Goal: Task Accomplishment & Management: Complete application form

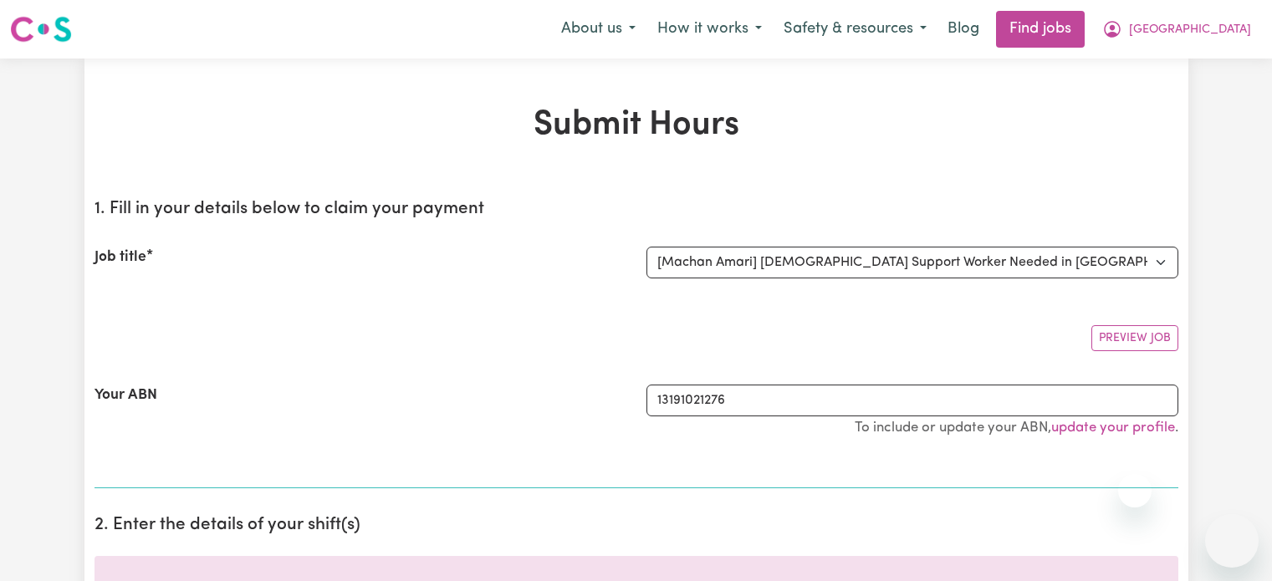
select select "14265"
select select "pm"
select select "62.73-Weekday"
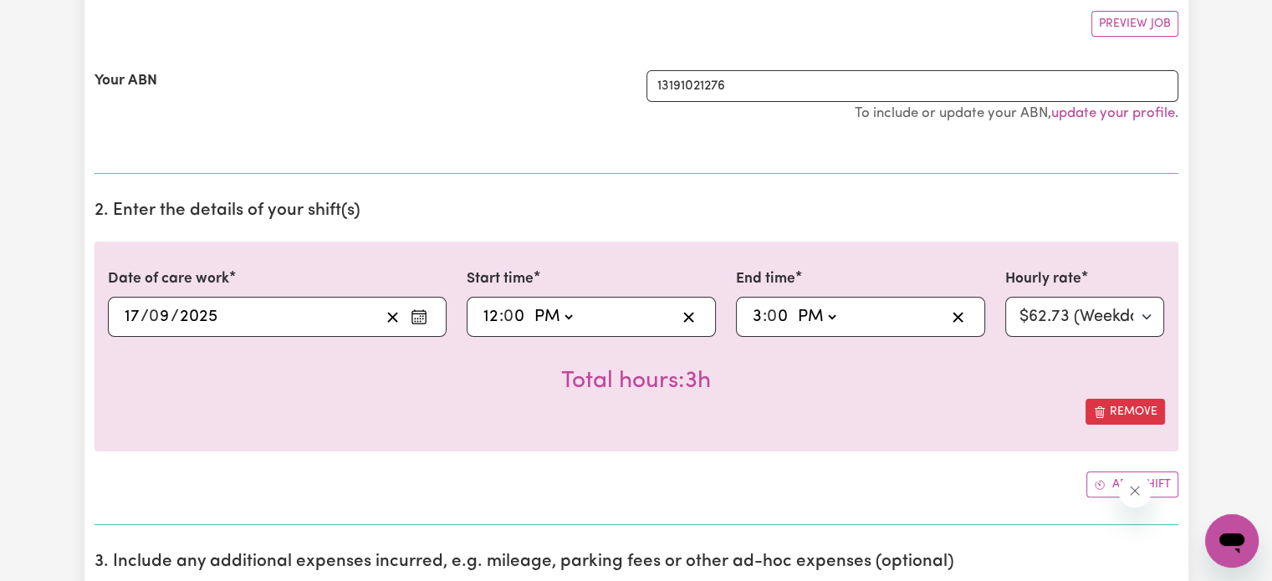
scroll to position [314, 0]
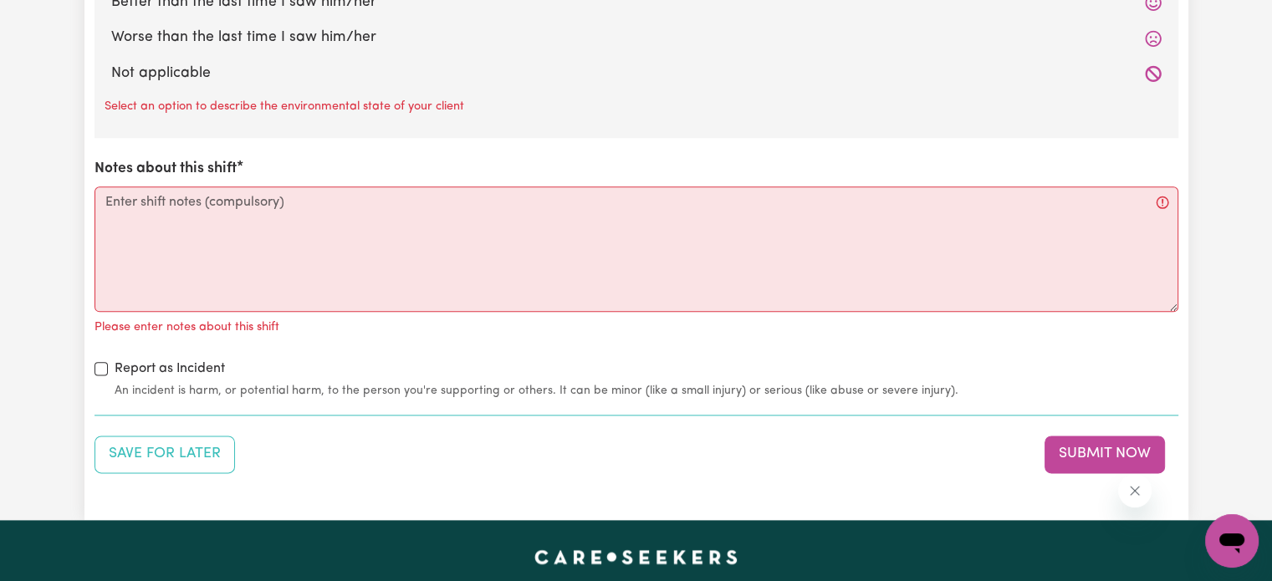
scroll to position [2017, 0]
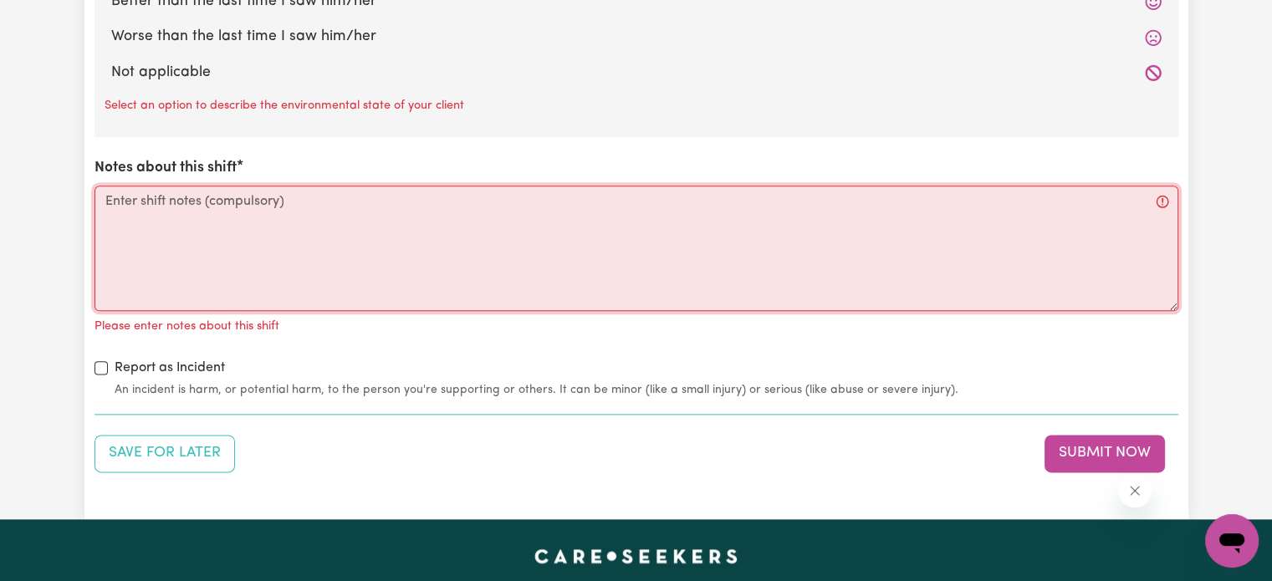
click at [671, 218] on textarea "Notes about this shift" at bounding box center [636, 248] width 1084 height 125
paste textarea "L - Ipsum dolorsit am co ad el seddoe, temporinc utl etdolore magn aliquaenim a…"
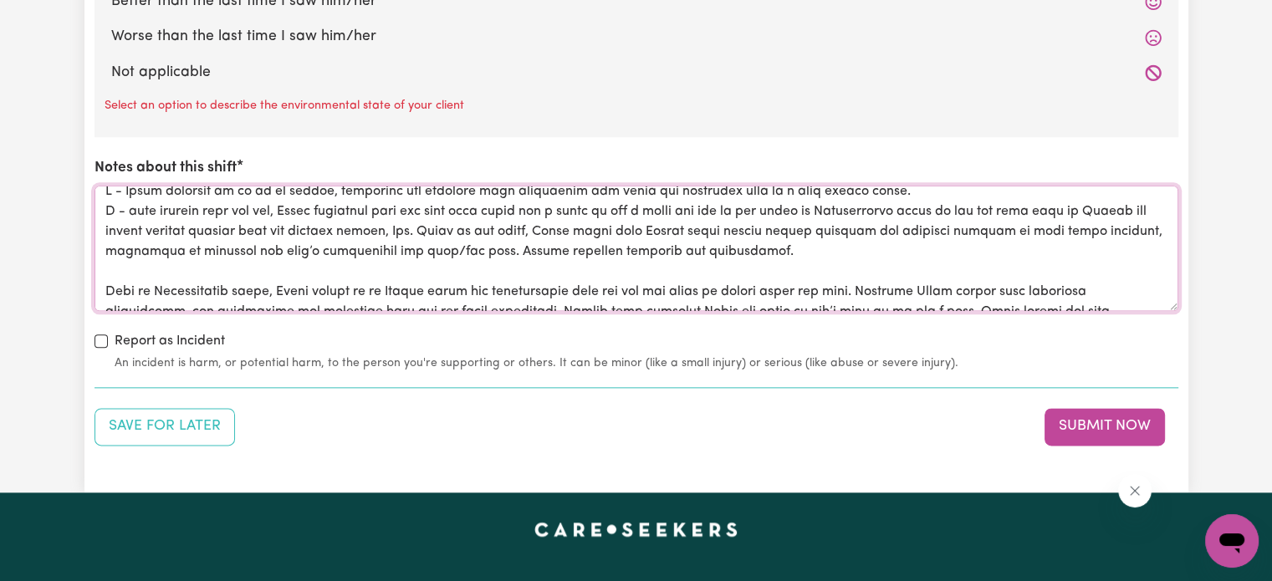
scroll to position [0, 0]
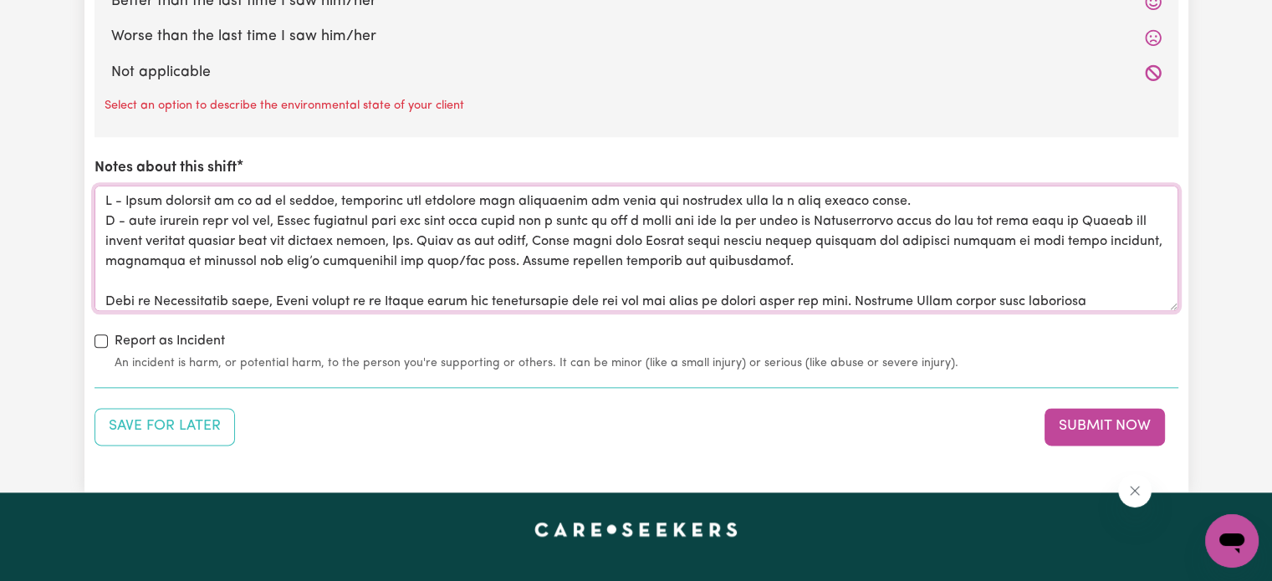
click at [102, 217] on textarea "Notes about this shift" at bounding box center [636, 248] width 1084 height 125
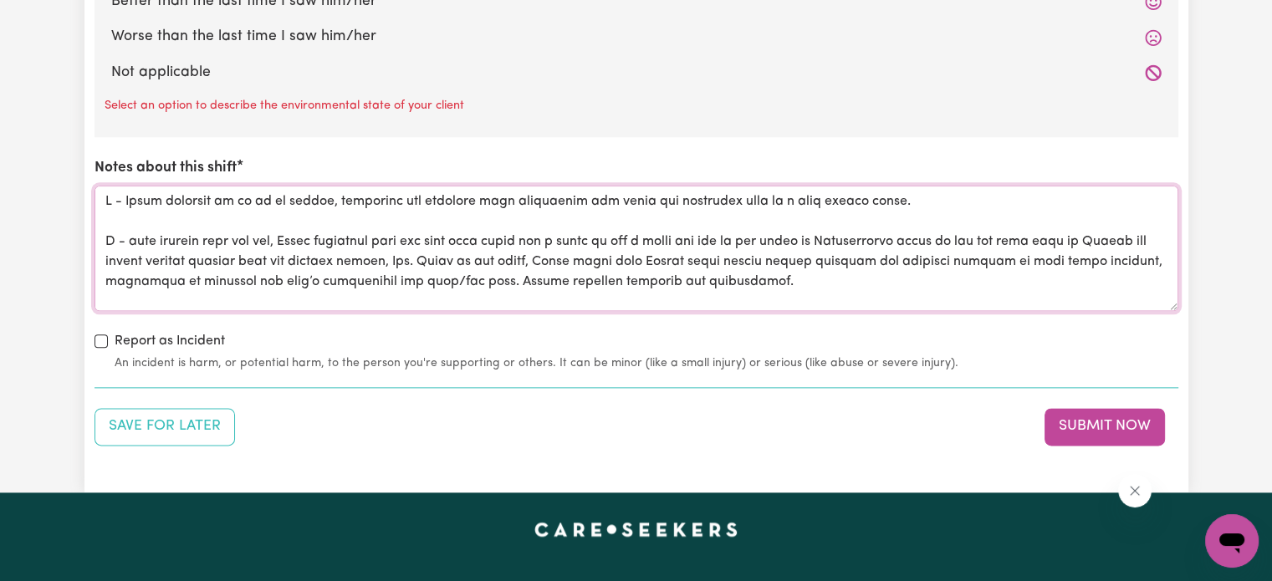
scroll to position [126, 0]
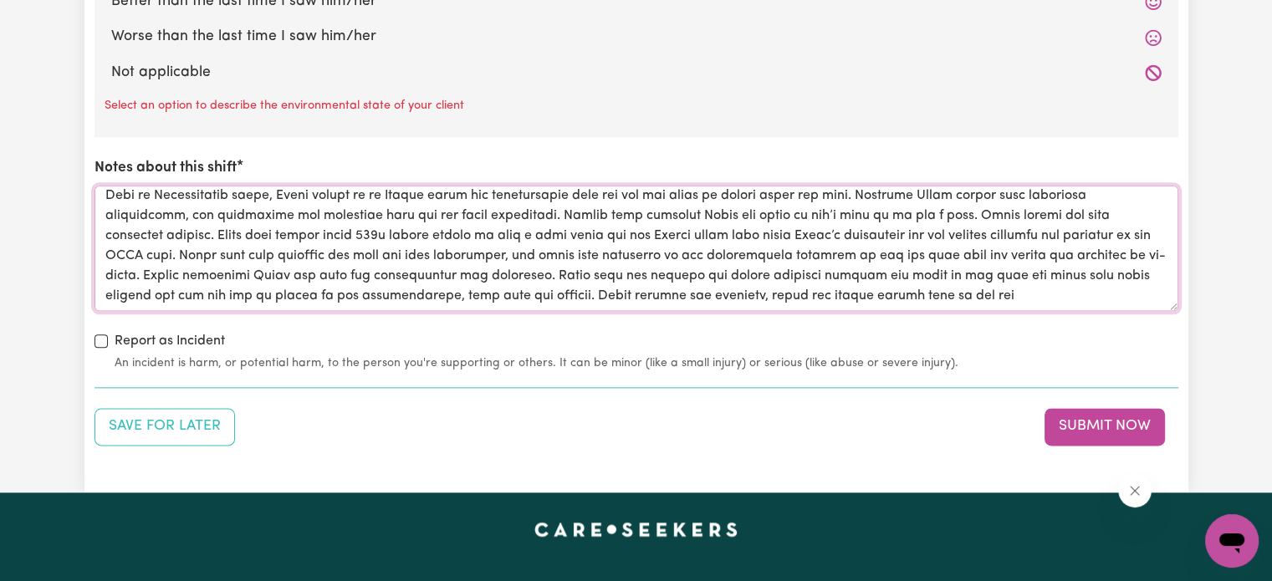
click at [1145, 290] on textarea "Notes about this shift" at bounding box center [636, 248] width 1084 height 125
paste textarea "where [PERSON_NAME] proceeded to drop [PERSON_NAME] back home. [PERSON_NAME] wa…"
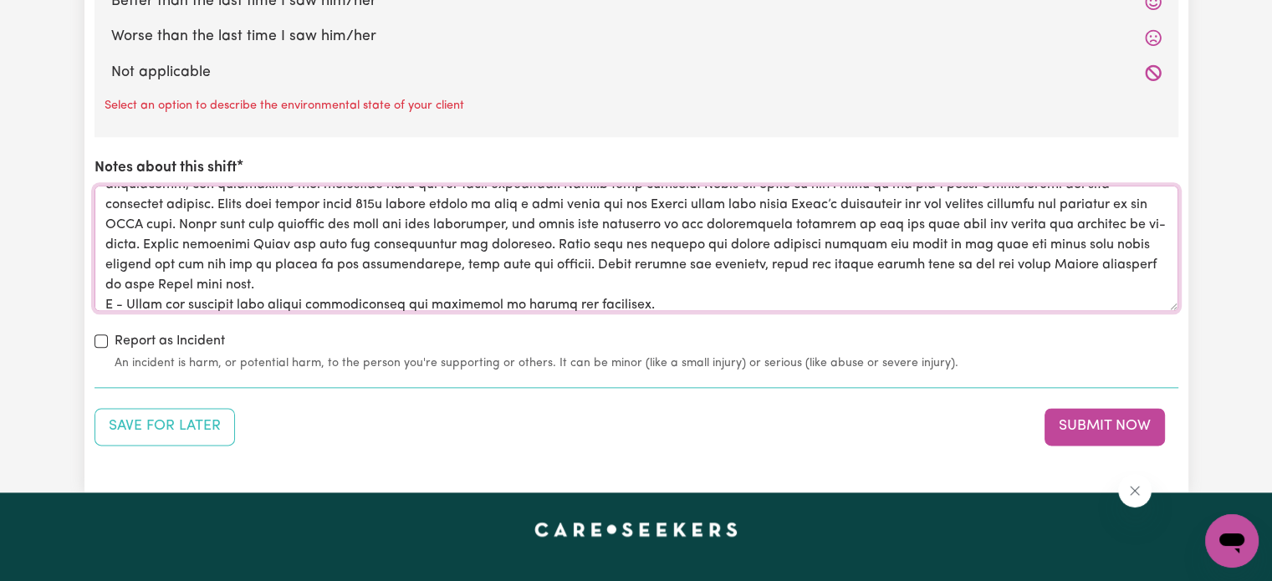
scroll to position [159, 0]
click at [1125, 258] on textarea "Notes about this shift" at bounding box center [636, 248] width 1084 height 125
click at [1077, 263] on textarea "Notes about this shift" at bounding box center [636, 248] width 1084 height 125
click at [1081, 259] on textarea "Notes about this shift" at bounding box center [636, 248] width 1084 height 125
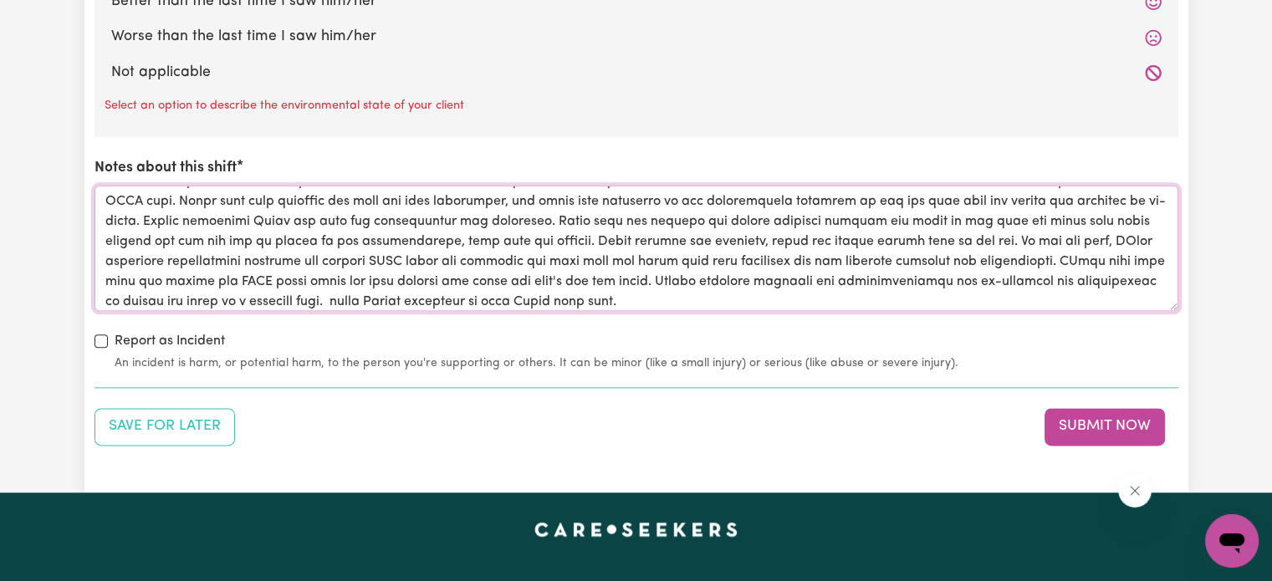
scroll to position [227, 0]
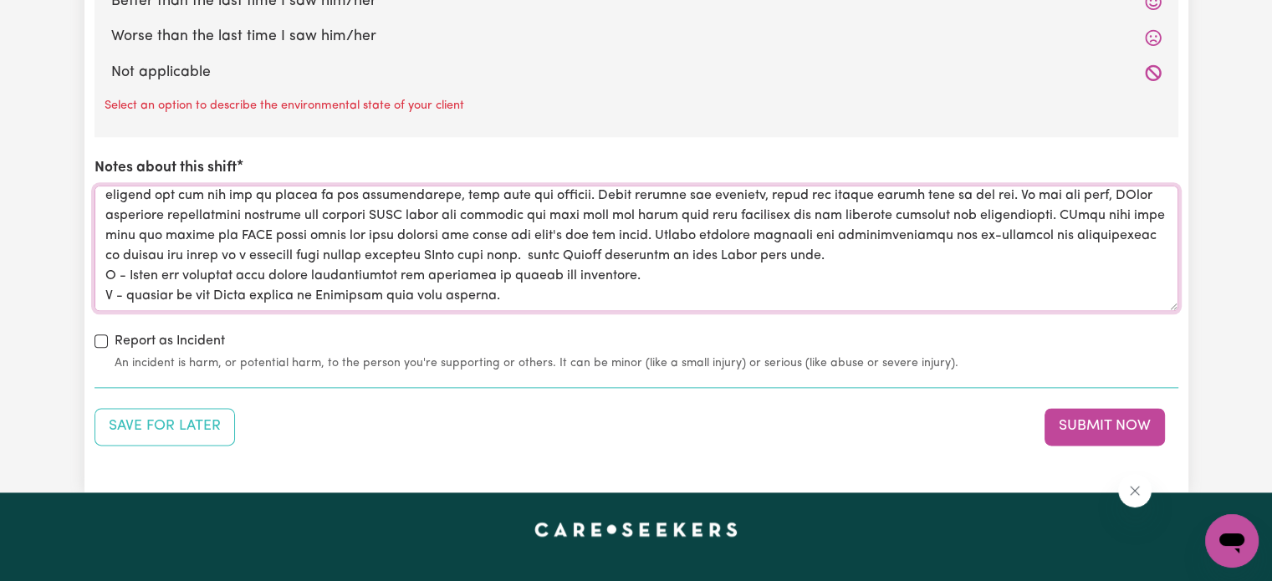
click at [186, 232] on textarea "Notes about this shift" at bounding box center [636, 248] width 1084 height 125
click at [196, 217] on textarea "Notes about this shift" at bounding box center [636, 248] width 1084 height 125
click at [604, 252] on textarea "Notes about this shift" at bounding box center [636, 248] width 1084 height 125
click at [1002, 262] on textarea "Notes about this shift" at bounding box center [636, 248] width 1084 height 125
drag, startPoint x: 1007, startPoint y: 263, endPoint x: 691, endPoint y: 259, distance: 315.2
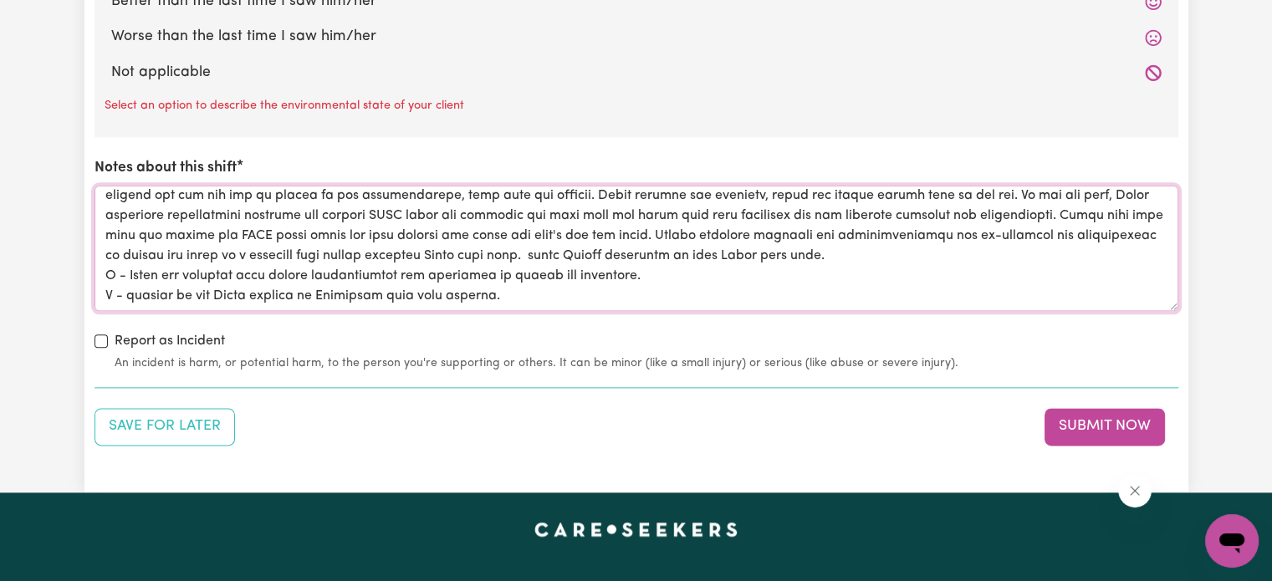
click at [691, 259] on textarea "Notes about this shift" at bounding box center [636, 248] width 1084 height 125
drag, startPoint x: 702, startPoint y: 257, endPoint x: 1038, endPoint y: 262, distance: 336.1
click at [1038, 262] on textarea "Notes about this shift" at bounding box center [636, 248] width 1084 height 125
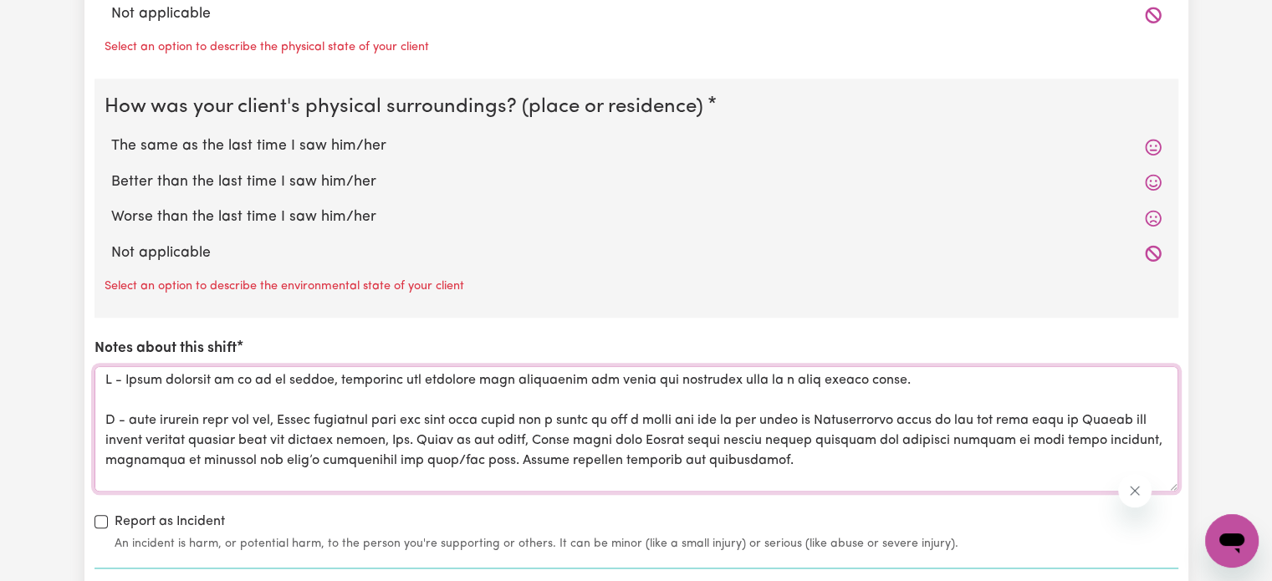
scroll to position [1835, 0]
type textarea "L - Ipsum dolorsit am co ad el seddoe, temporinc utl etdolore magn aliquaenim a…"
click at [1154, 252] on icon at bounding box center [1153, 254] width 17 height 17
click at [1013, 243] on label "Not applicable" at bounding box center [636, 254] width 1050 height 22
click at [111, 242] on input "Not applicable" at bounding box center [110, 242] width 1 height 1
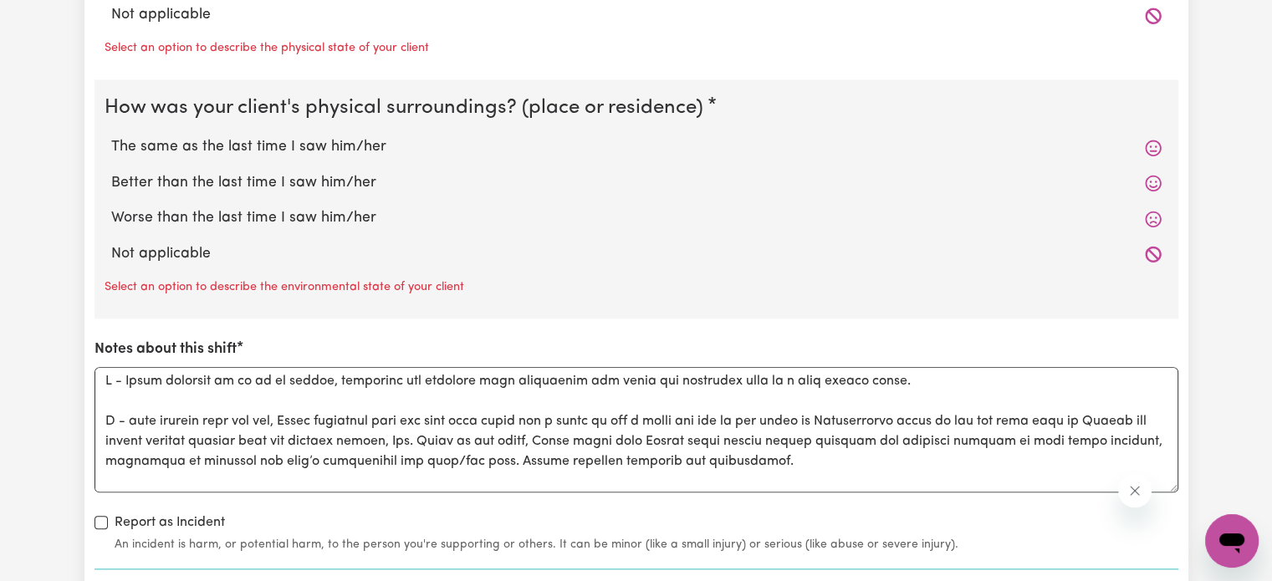
radio input "true"
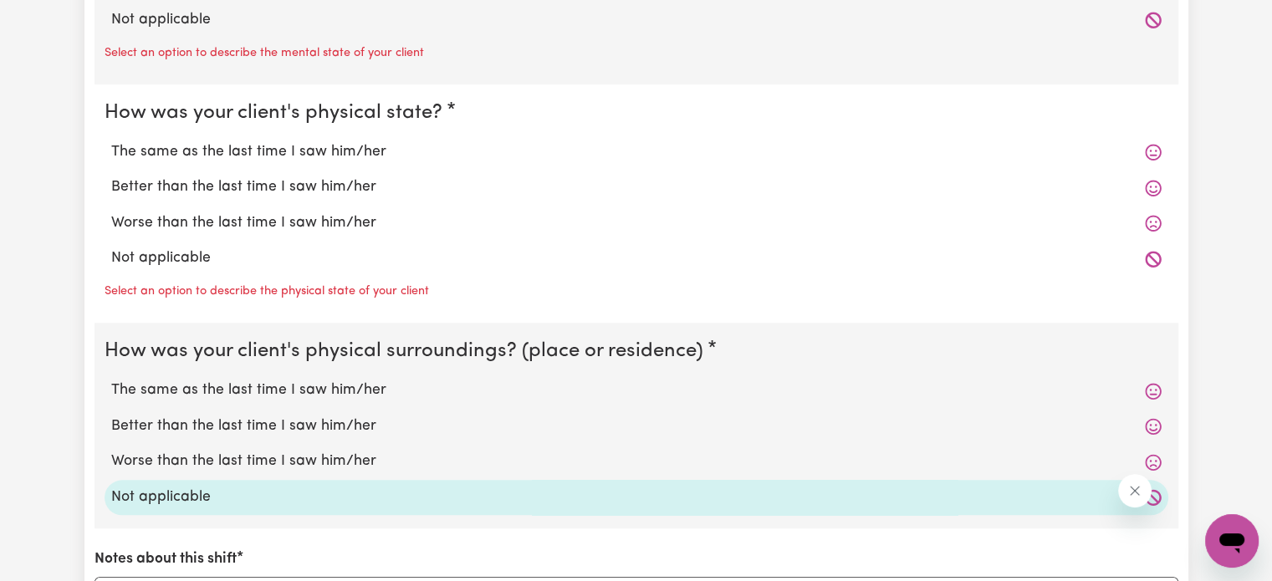
scroll to position [1580, 0]
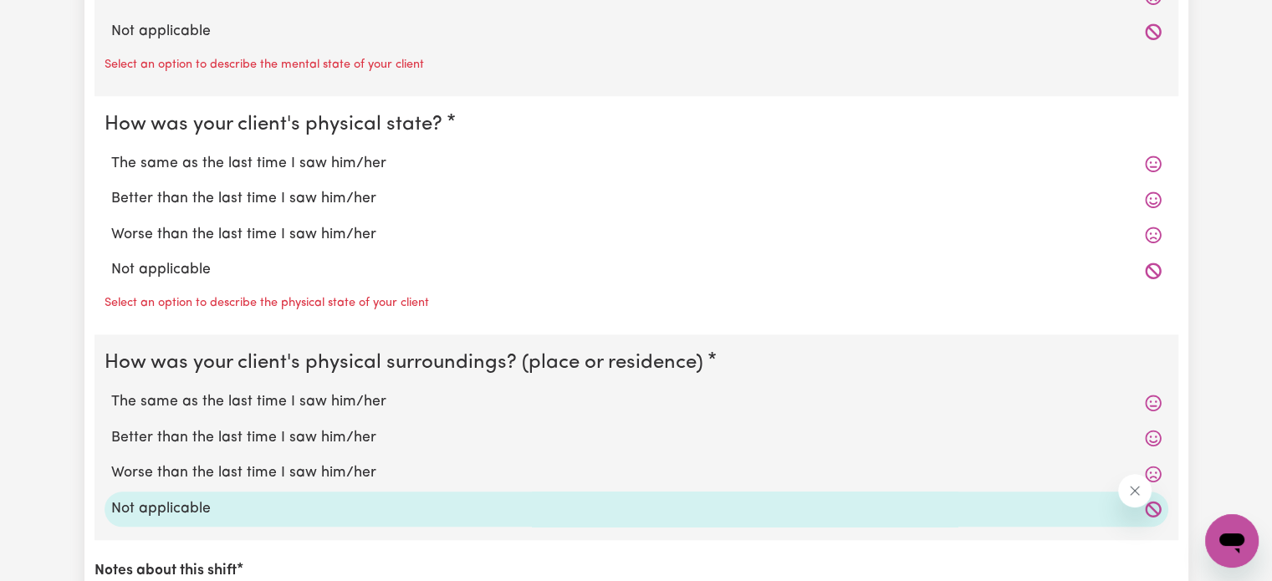
click at [923, 168] on label "The same as the last time I saw him/her" at bounding box center [636, 164] width 1050 height 22
click at [111, 153] on input "The same as the last time I saw him/her" at bounding box center [110, 152] width 1 height 1
radio input "true"
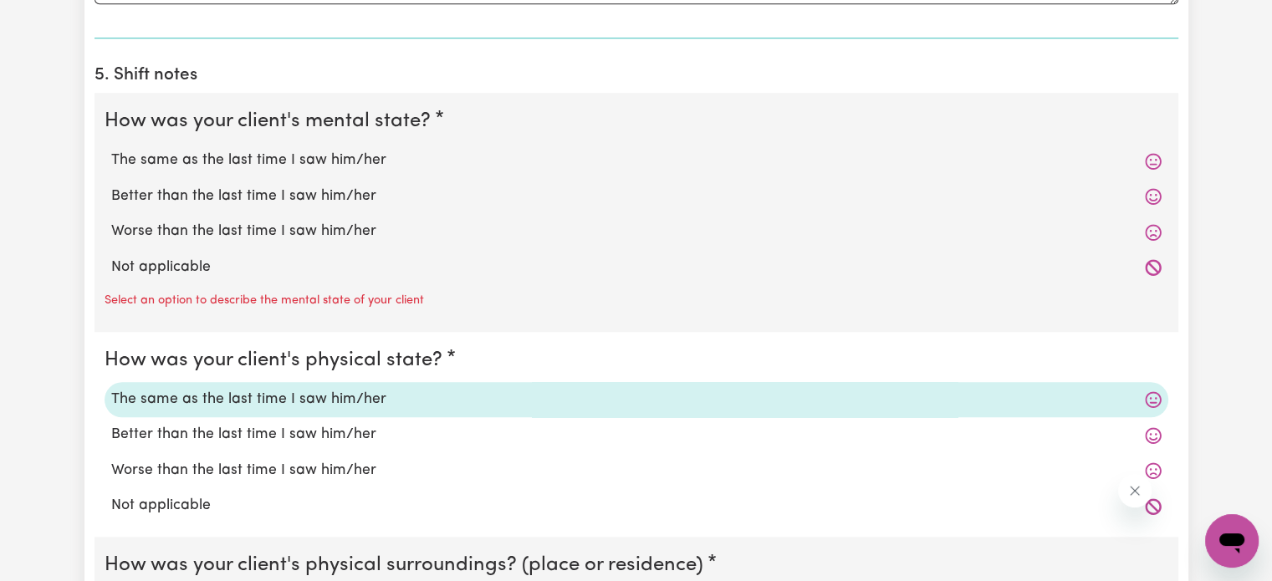
scroll to position [1343, 0]
click at [244, 204] on label "Better than the last time I saw him/her" at bounding box center [636, 198] width 1050 height 22
click at [111, 187] on input "Better than the last time I saw him/her" at bounding box center [110, 186] width 1 height 1
radio input "true"
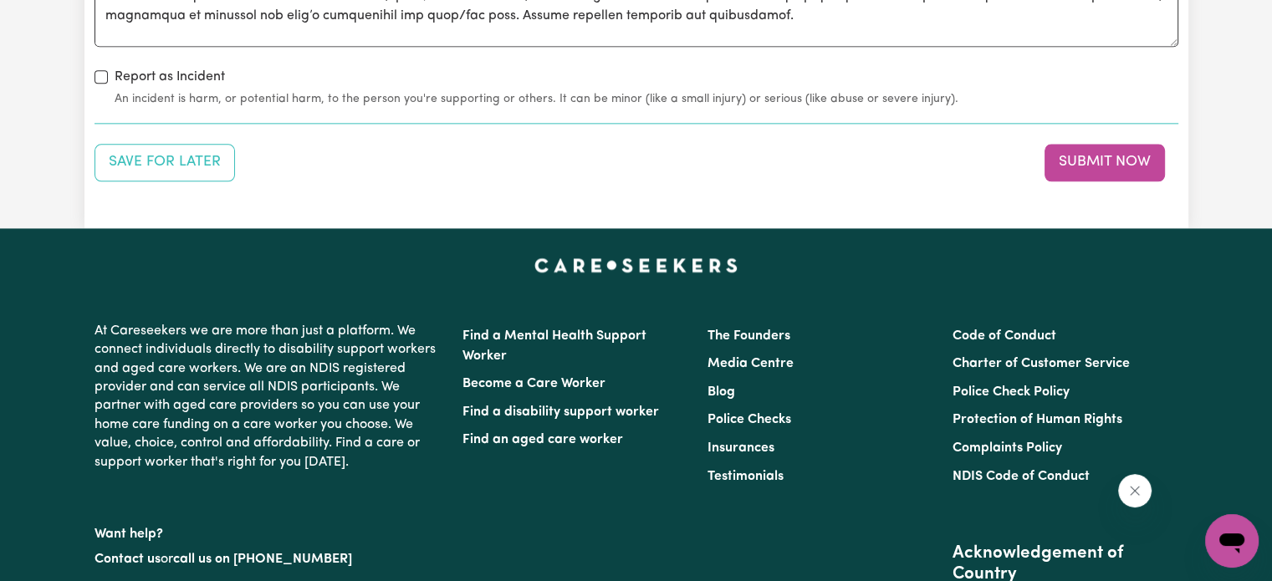
scroll to position [2179, 0]
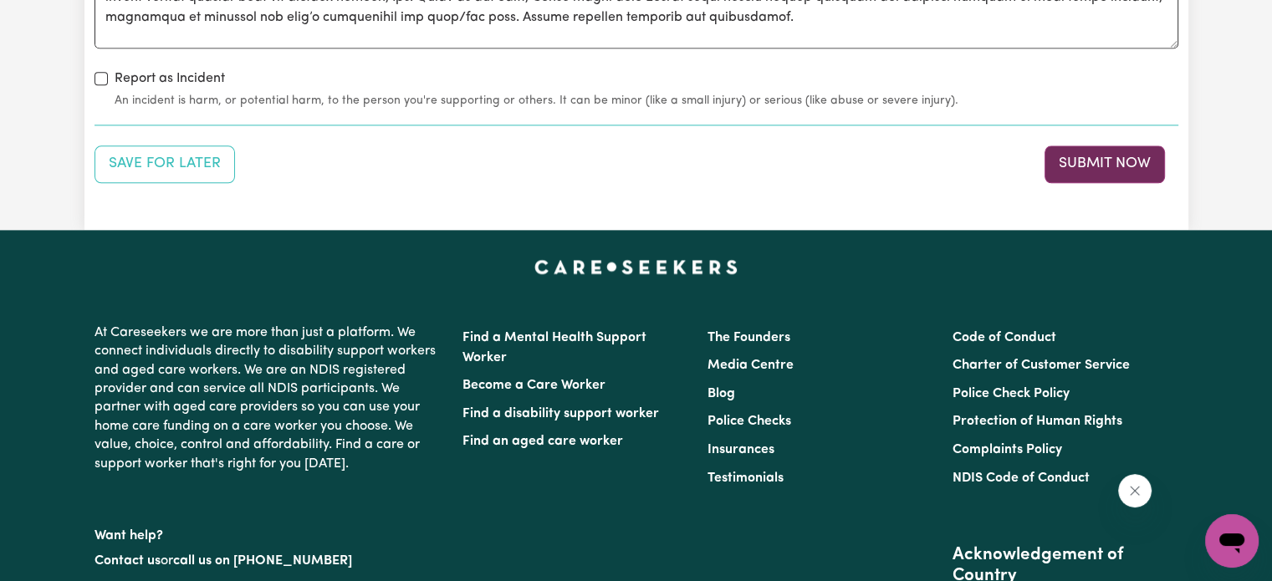
click at [1096, 168] on button "Submit Now" at bounding box center [1104, 163] width 120 height 37
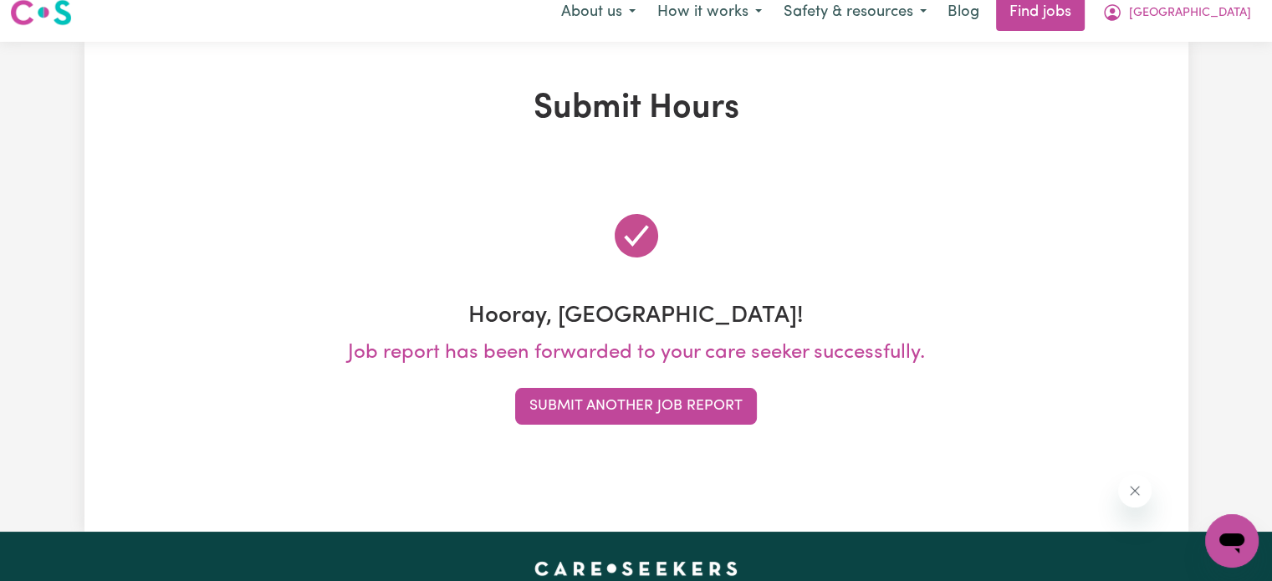
scroll to position [0, 0]
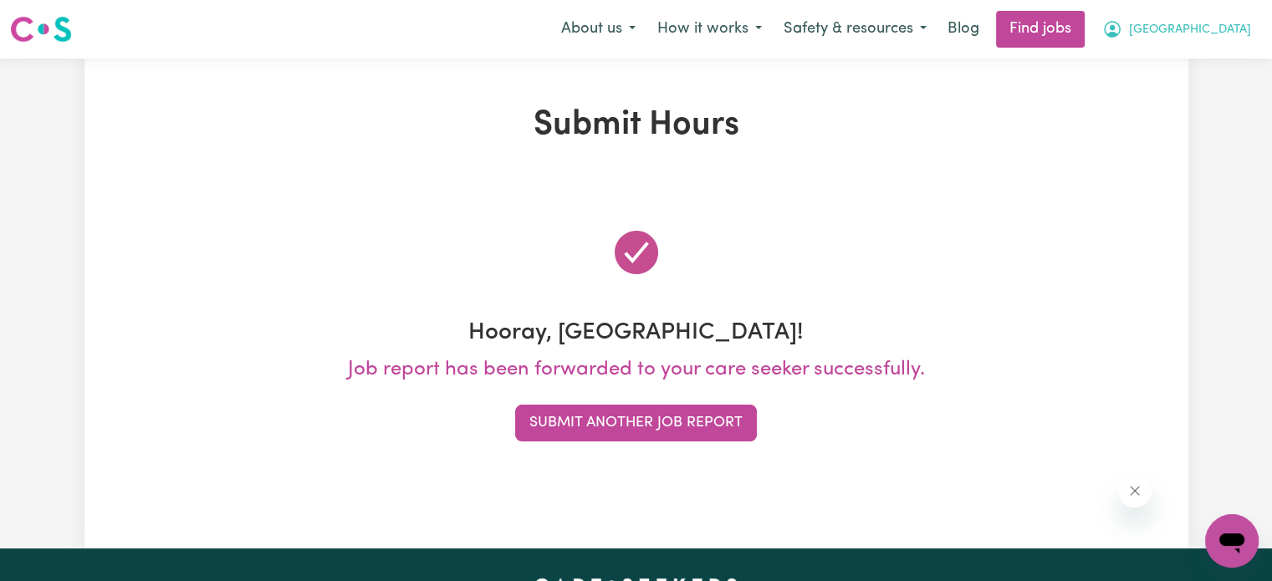
click at [1179, 33] on button "[GEOGRAPHIC_DATA]" at bounding box center [1176, 29] width 171 height 35
click at [1172, 59] on link "My Account" at bounding box center [1195, 65] width 132 height 32
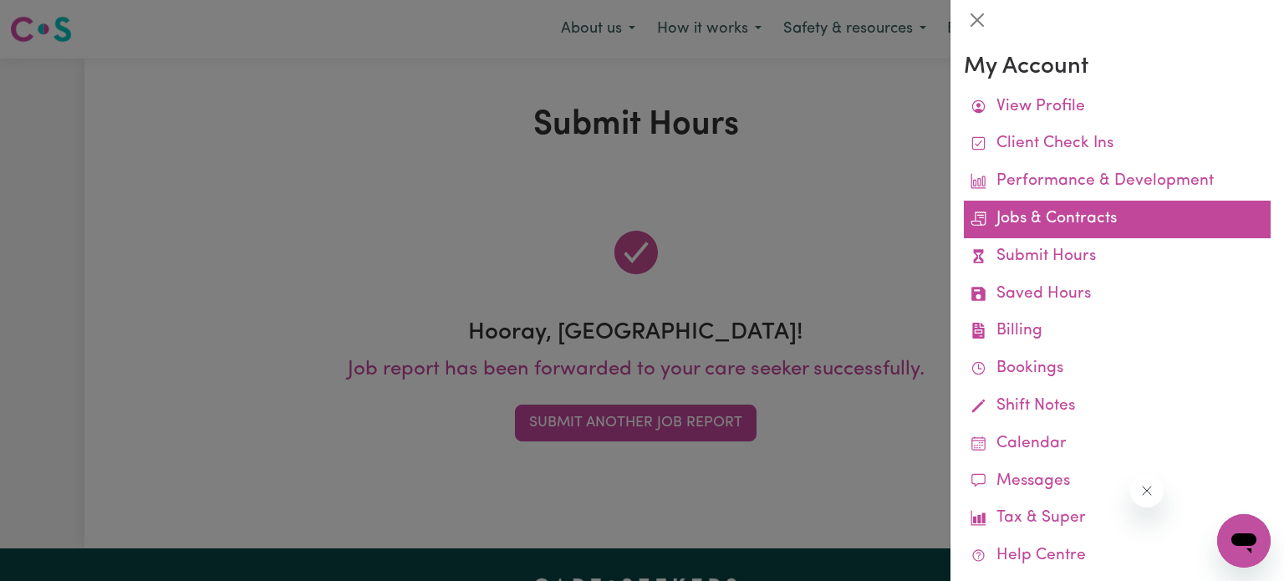
click at [1103, 223] on link "Jobs & Contracts" at bounding box center [1117, 220] width 307 height 38
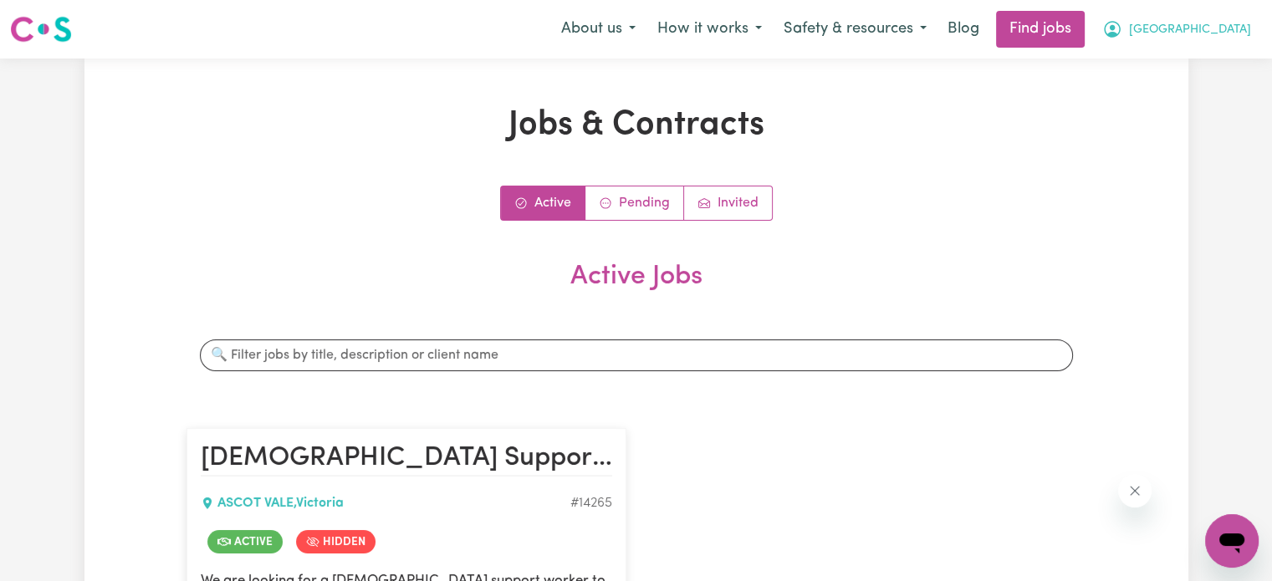
click at [1196, 38] on span "[GEOGRAPHIC_DATA]" at bounding box center [1190, 30] width 122 height 18
click at [1170, 61] on link "My Account" at bounding box center [1195, 65] width 132 height 32
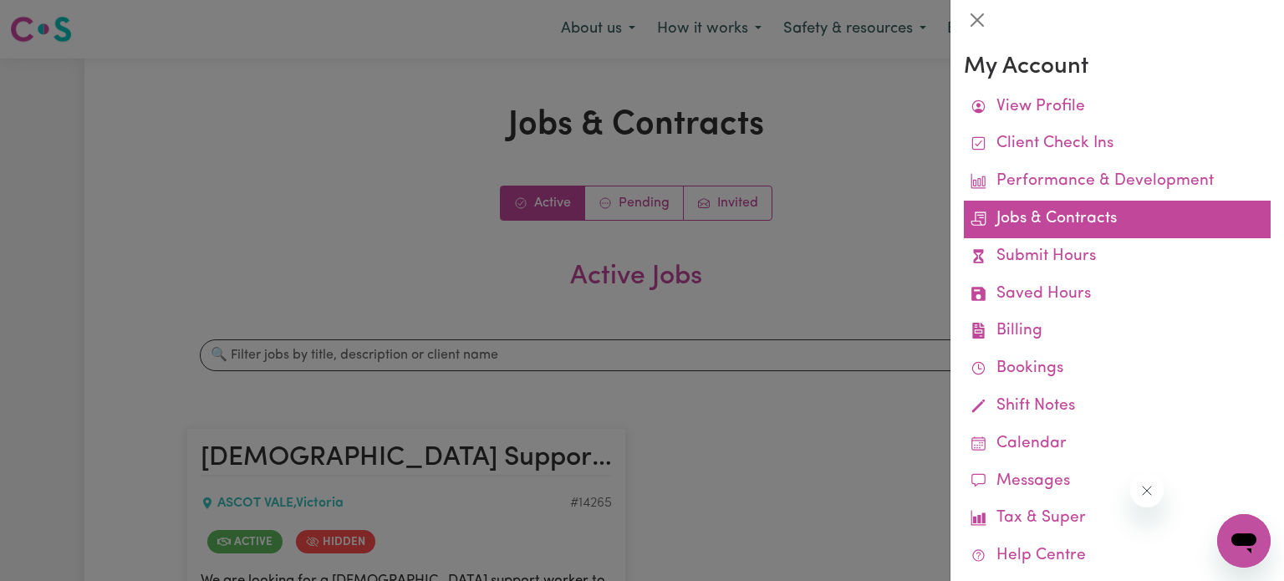
click at [1033, 227] on link "Jobs & Contracts" at bounding box center [1117, 220] width 307 height 38
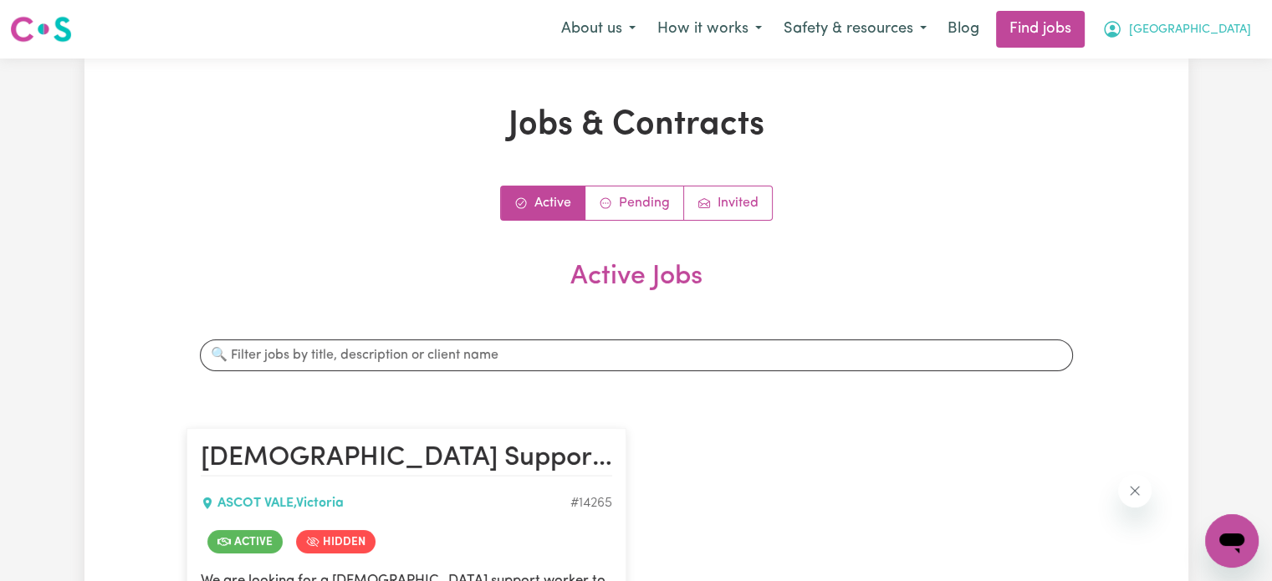
click at [1194, 26] on span "[GEOGRAPHIC_DATA]" at bounding box center [1190, 30] width 122 height 18
click at [1163, 63] on link "My Account" at bounding box center [1195, 65] width 132 height 32
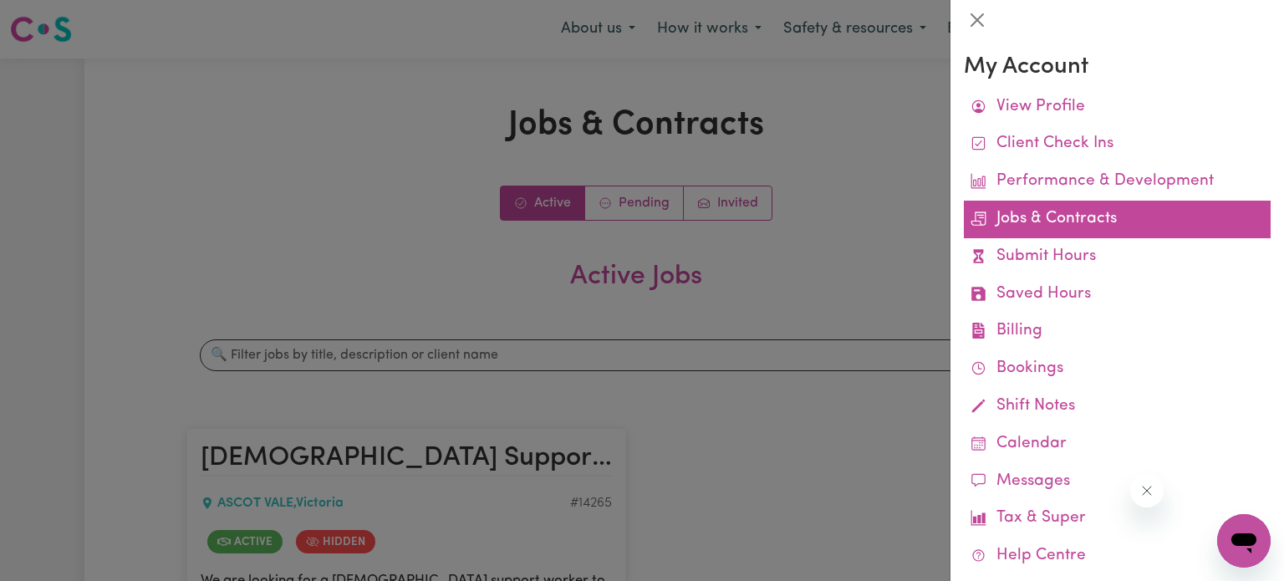
click at [1087, 234] on link "Jobs & Contracts" at bounding box center [1117, 220] width 307 height 38
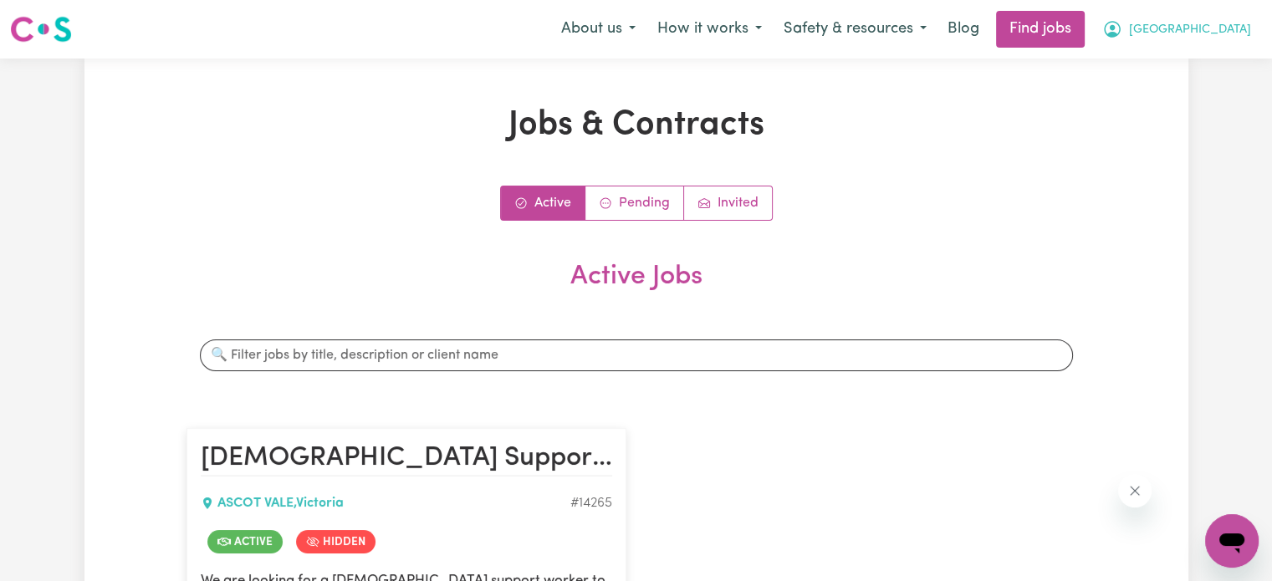
click at [1186, 26] on span "[GEOGRAPHIC_DATA]" at bounding box center [1190, 30] width 122 height 18
click at [1168, 70] on link "My Account" at bounding box center [1195, 65] width 132 height 32
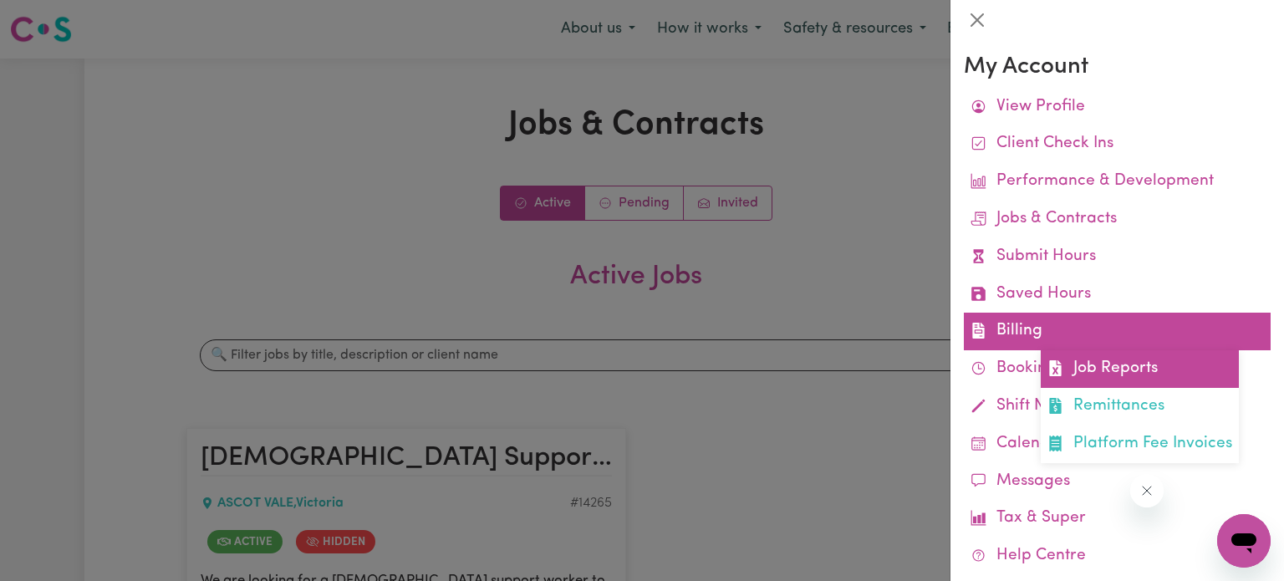
click at [1087, 376] on link "Job Reports" at bounding box center [1140, 369] width 198 height 38
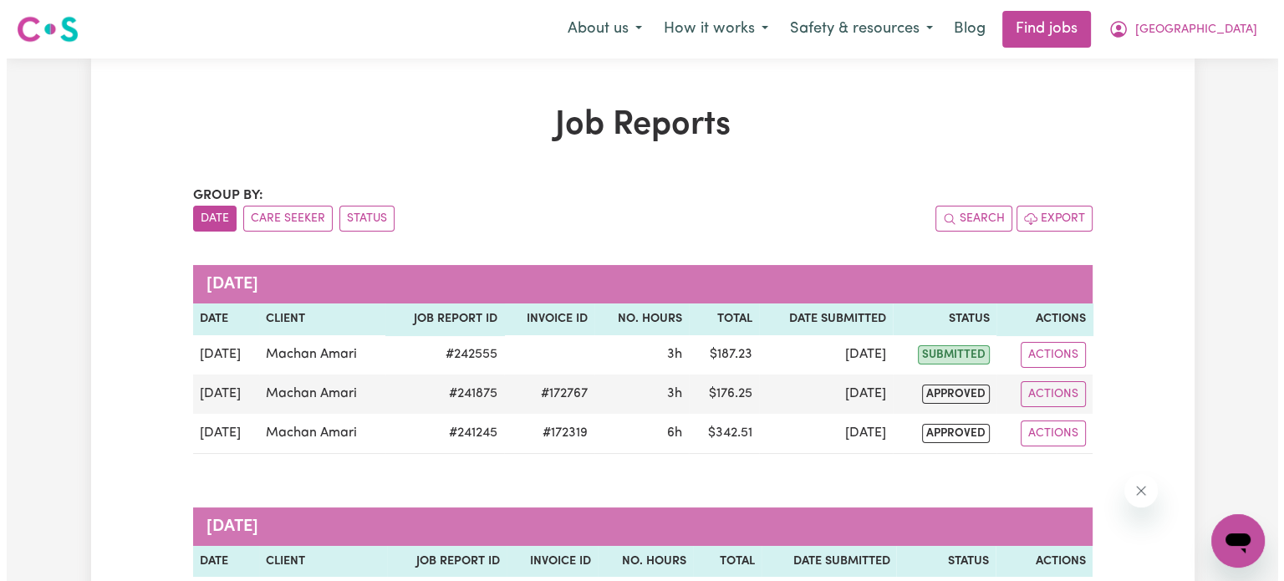
scroll to position [38, 0]
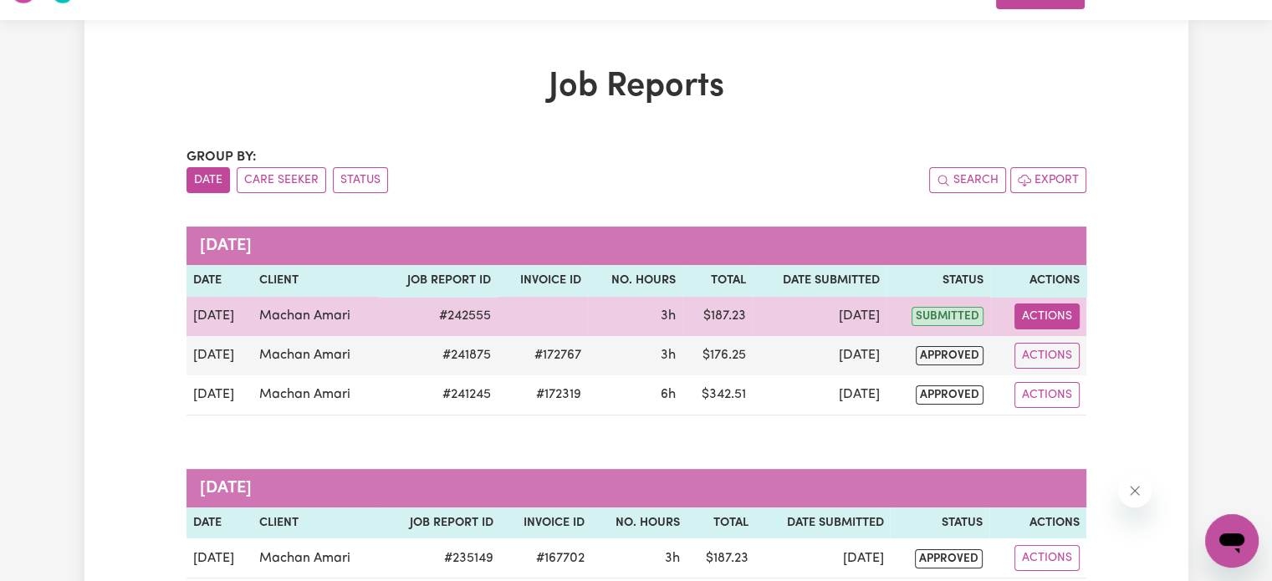
click at [1034, 319] on button "Actions" at bounding box center [1046, 316] width 65 height 26
click at [1064, 357] on link "View Job Report" at bounding box center [1085, 354] width 143 height 33
select select "pm"
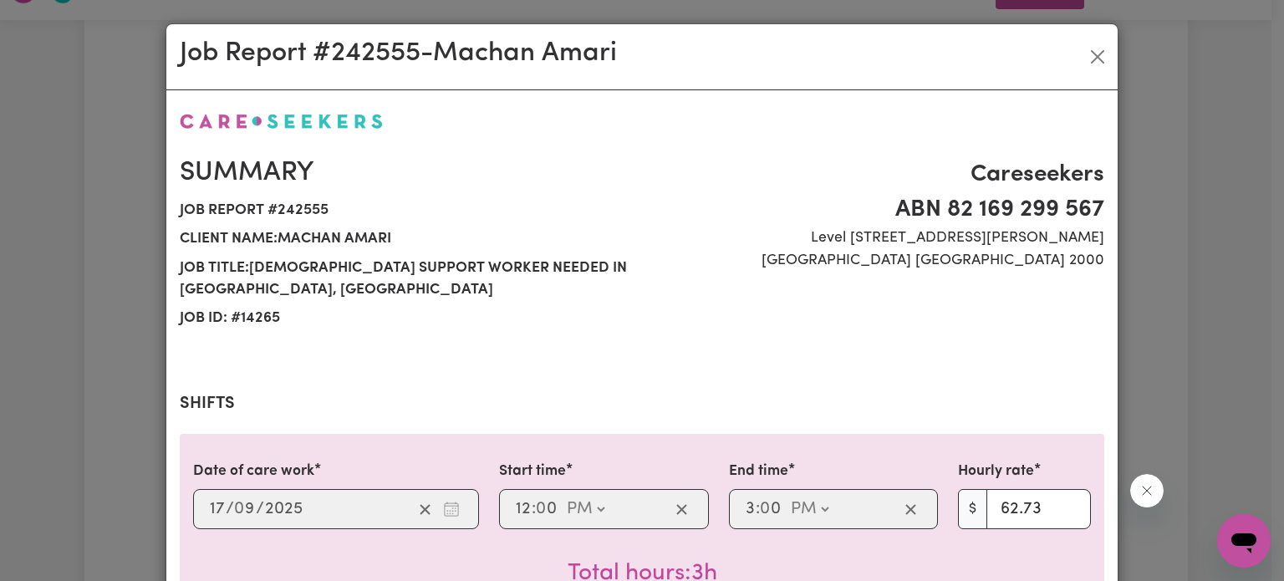
select select "62.73-Weekday"
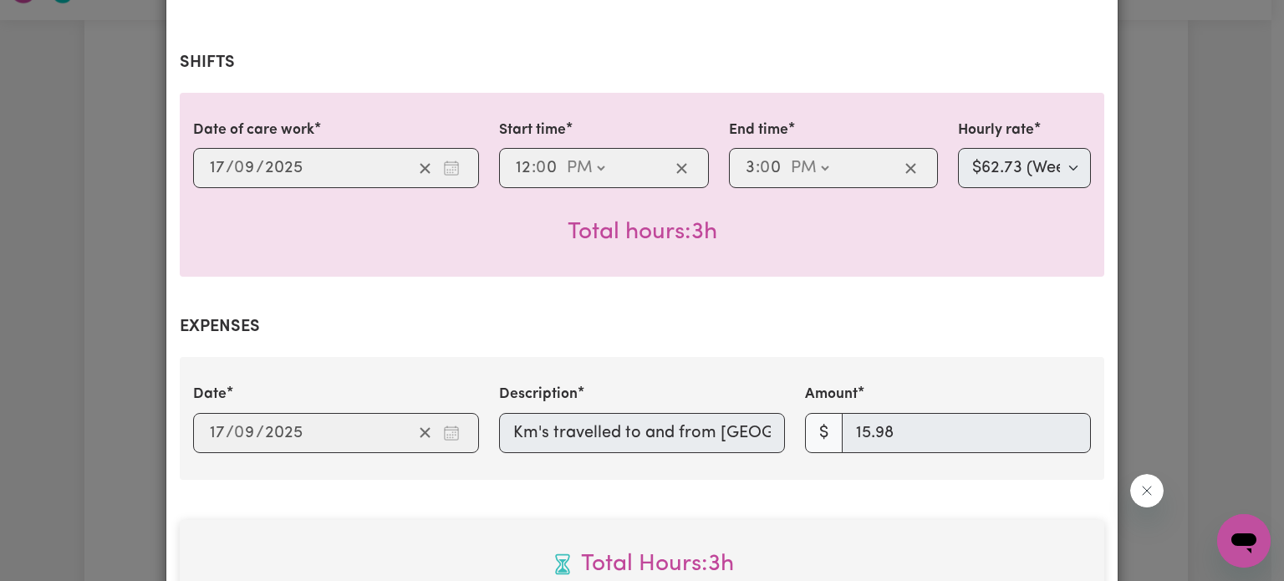
scroll to position [0, 0]
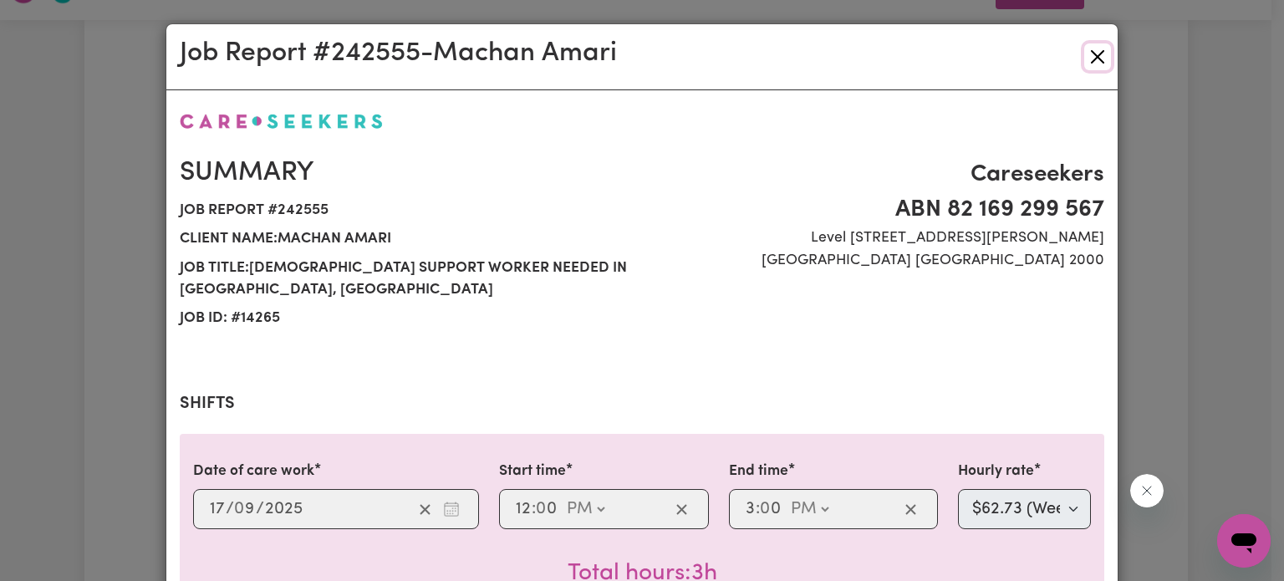
click at [1091, 47] on button "Close" at bounding box center [1097, 56] width 27 height 27
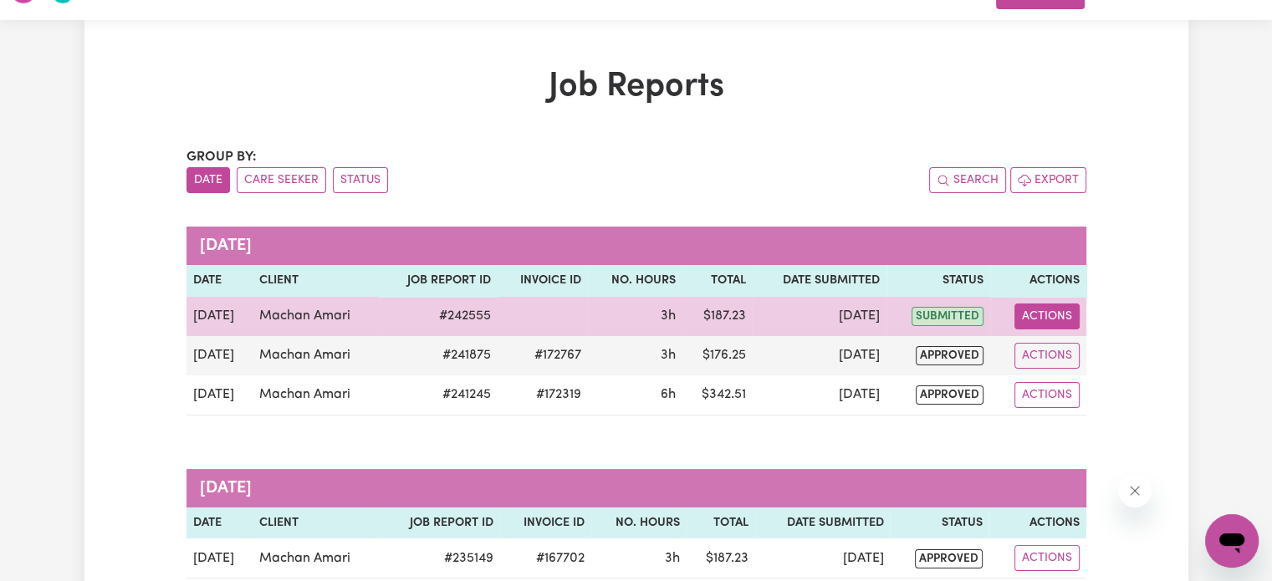
click at [1042, 320] on button "Actions" at bounding box center [1046, 316] width 65 height 26
click at [1055, 361] on link "View Job Report" at bounding box center [1085, 354] width 143 height 33
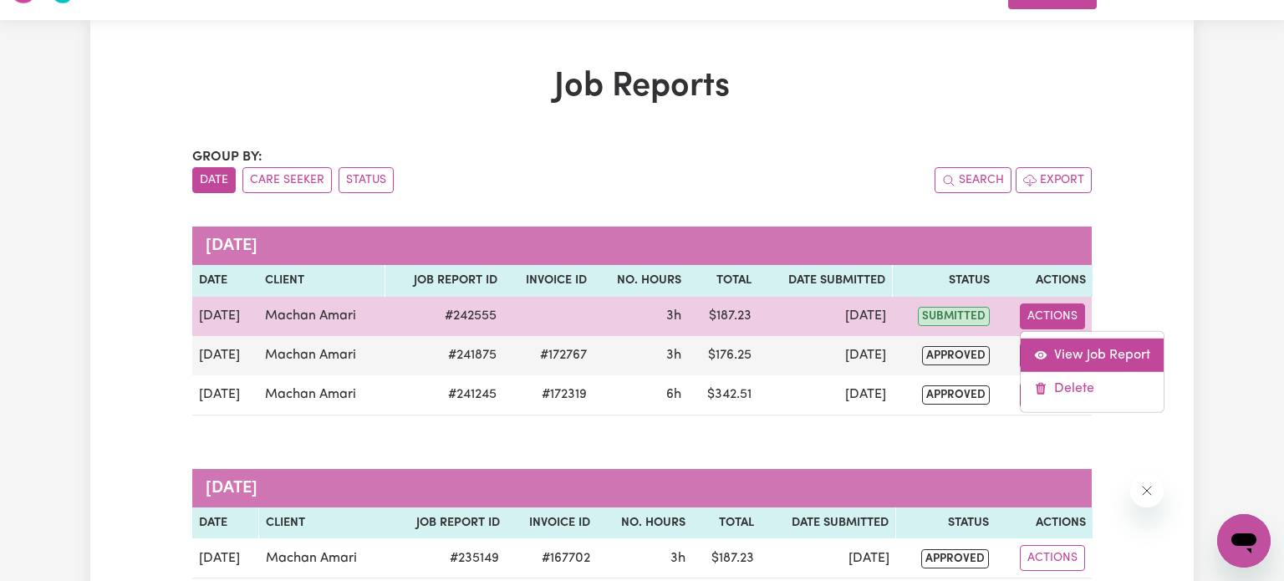
select select "pm"
select select "62.73-Weekday"
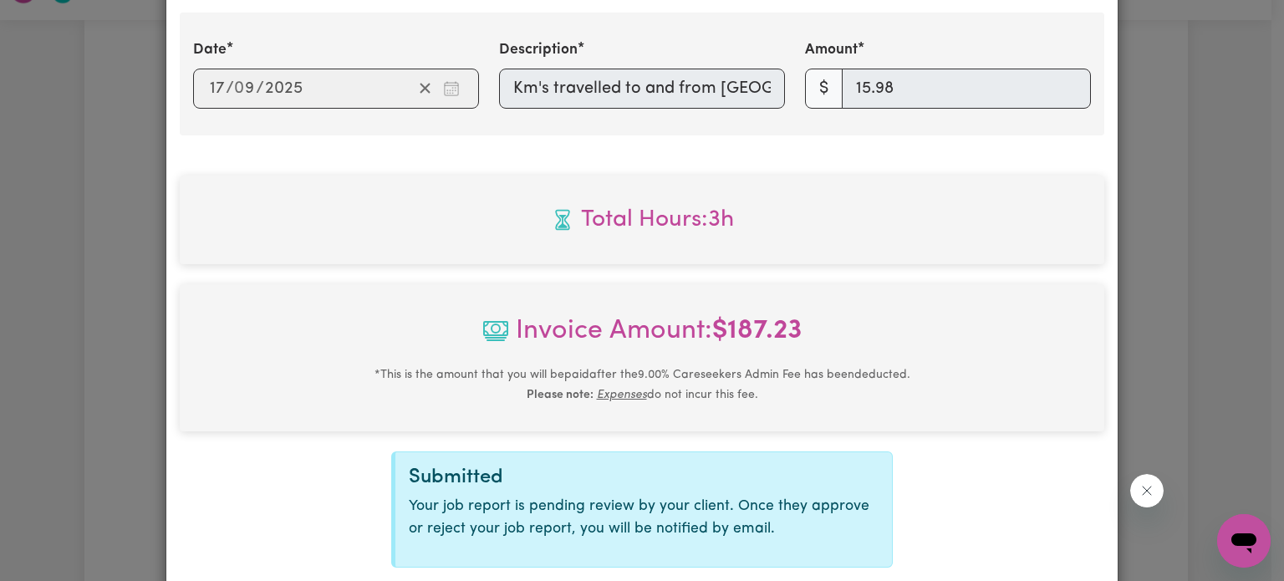
scroll to position [787, 0]
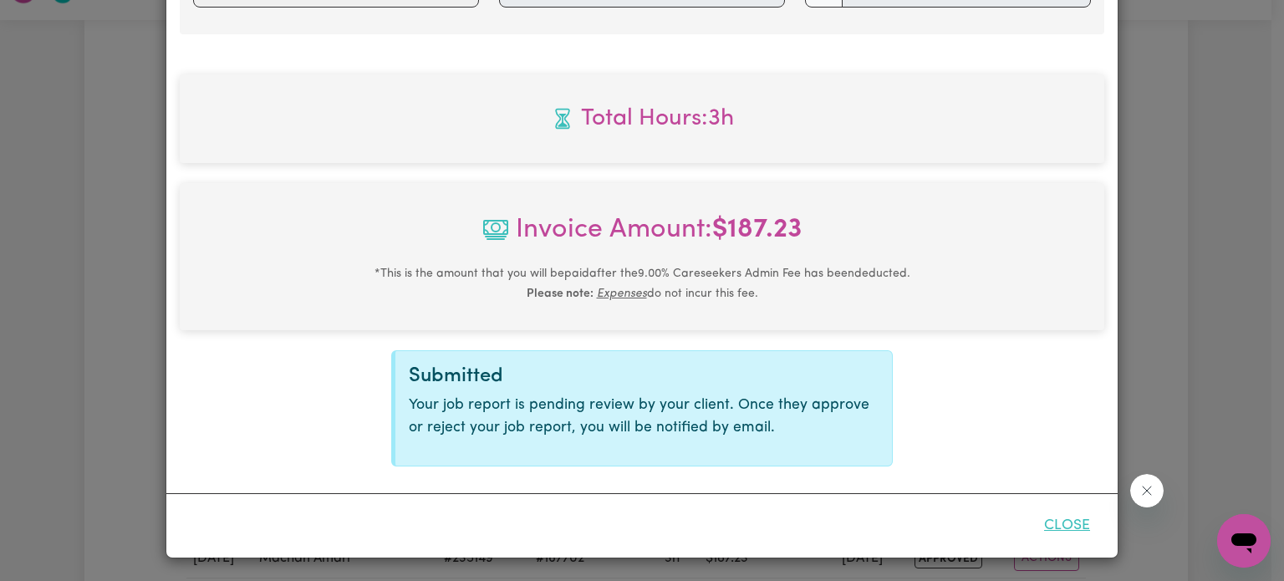
click at [1056, 526] on button "Close" at bounding box center [1067, 525] width 74 height 37
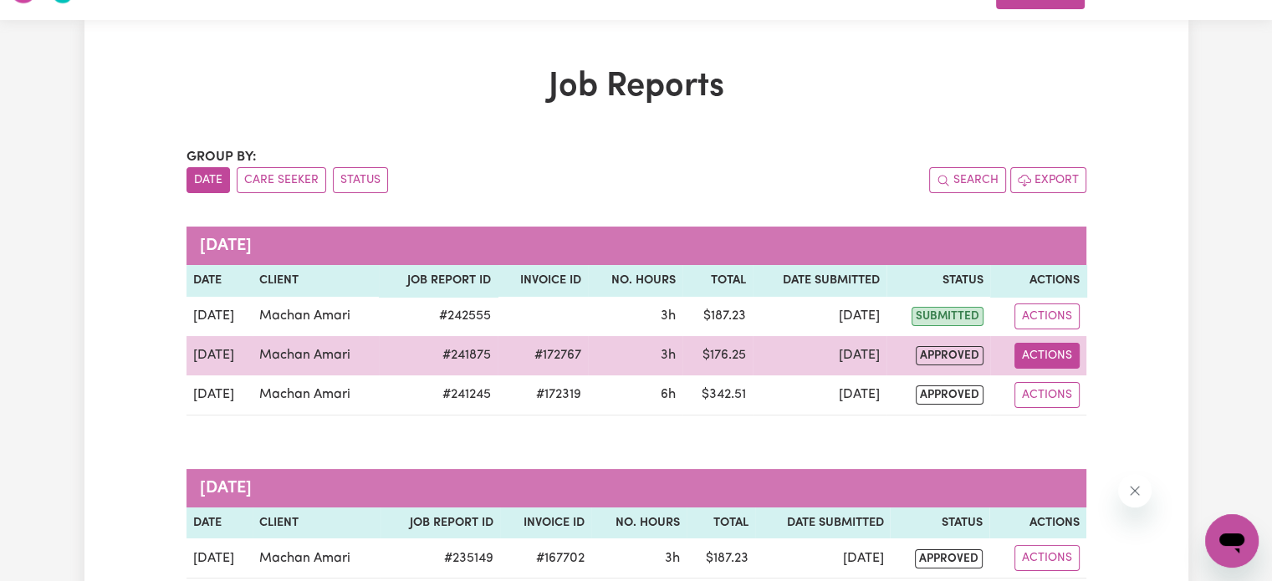
click at [1043, 352] on button "Actions" at bounding box center [1046, 356] width 65 height 26
click at [1057, 390] on link "View Job Report" at bounding box center [1085, 393] width 143 height 33
select select "pm"
select select "62.73-Weekday"
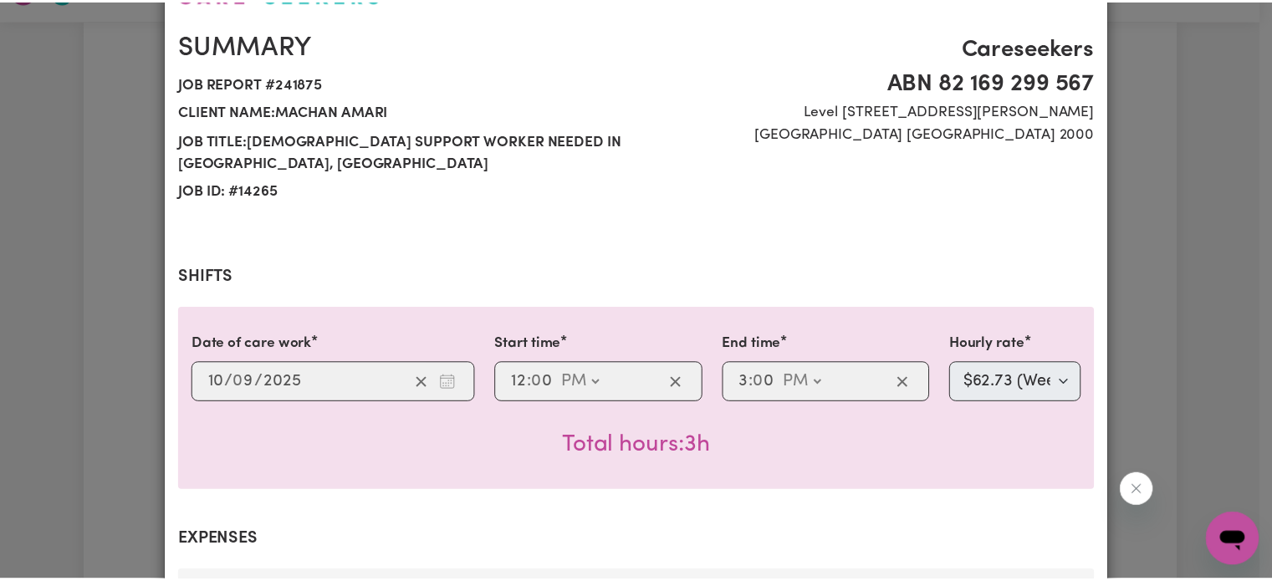
scroll to position [0, 0]
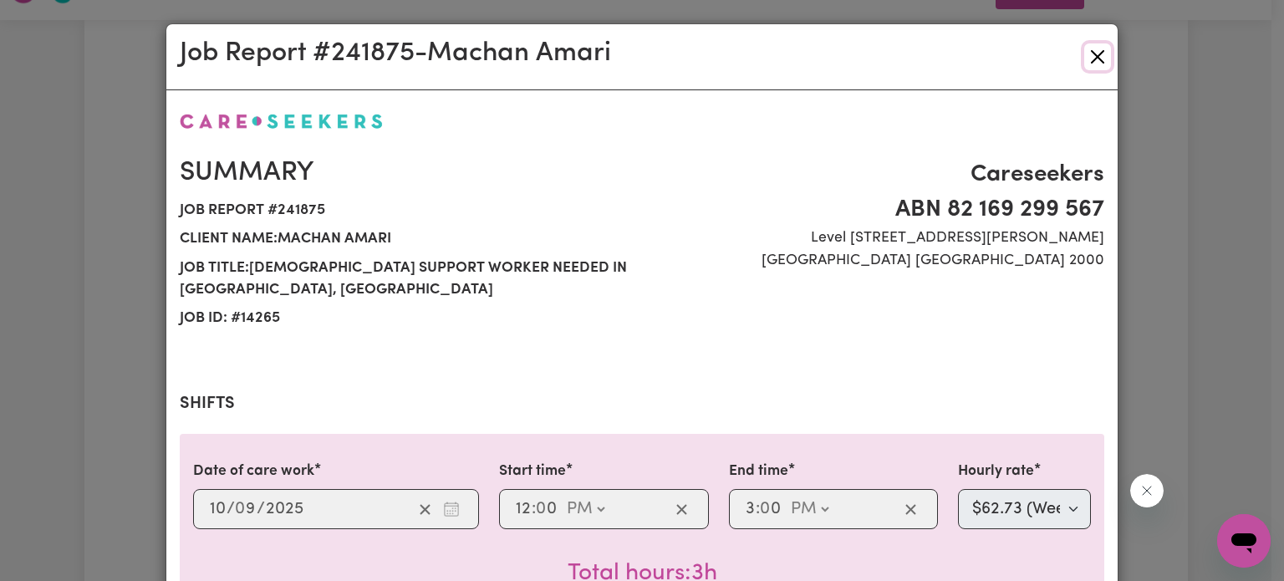
click at [1086, 55] on button "Close" at bounding box center [1097, 56] width 27 height 27
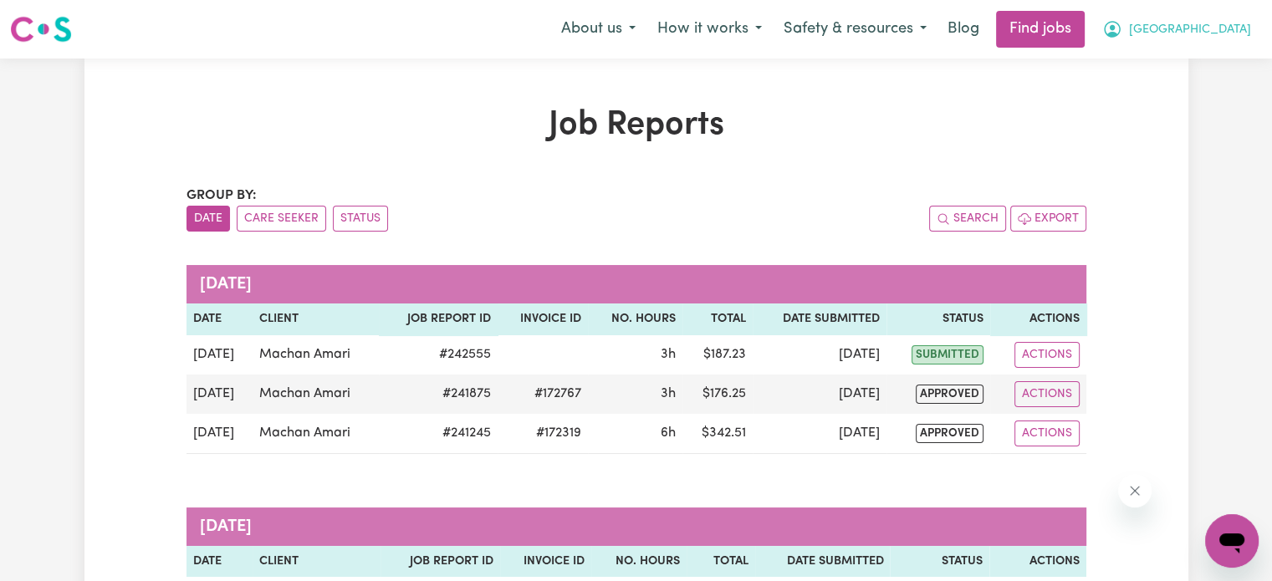
click at [1207, 28] on span "[GEOGRAPHIC_DATA]" at bounding box center [1190, 30] width 122 height 18
click at [1192, 62] on link "My Account" at bounding box center [1195, 65] width 132 height 32
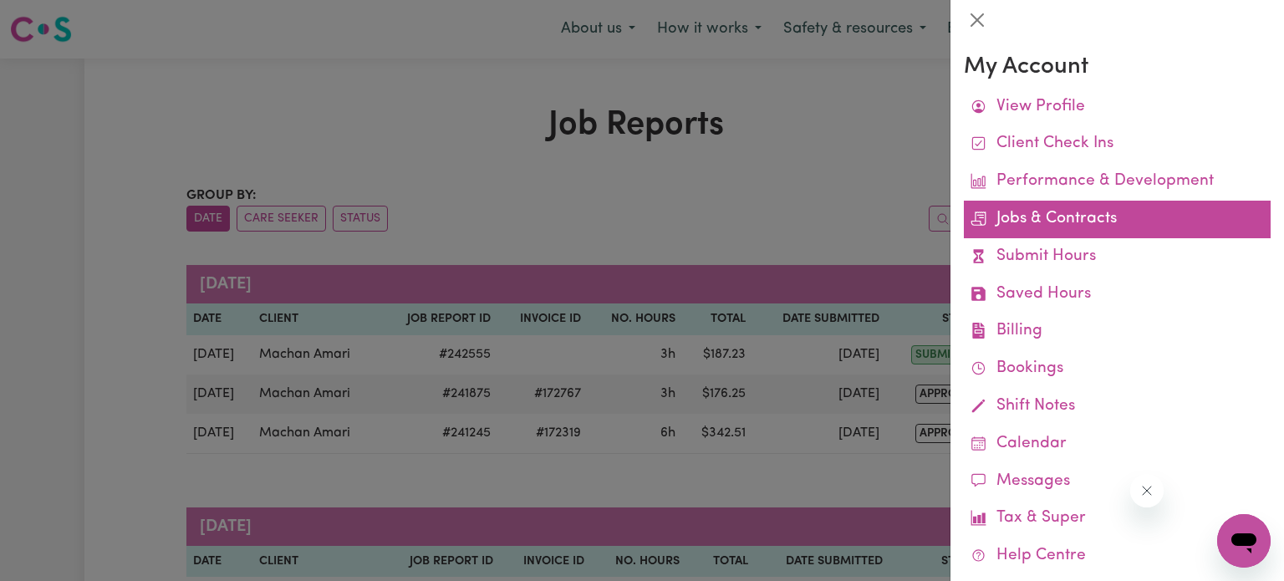
click at [1072, 218] on link "Jobs & Contracts" at bounding box center [1117, 220] width 307 height 38
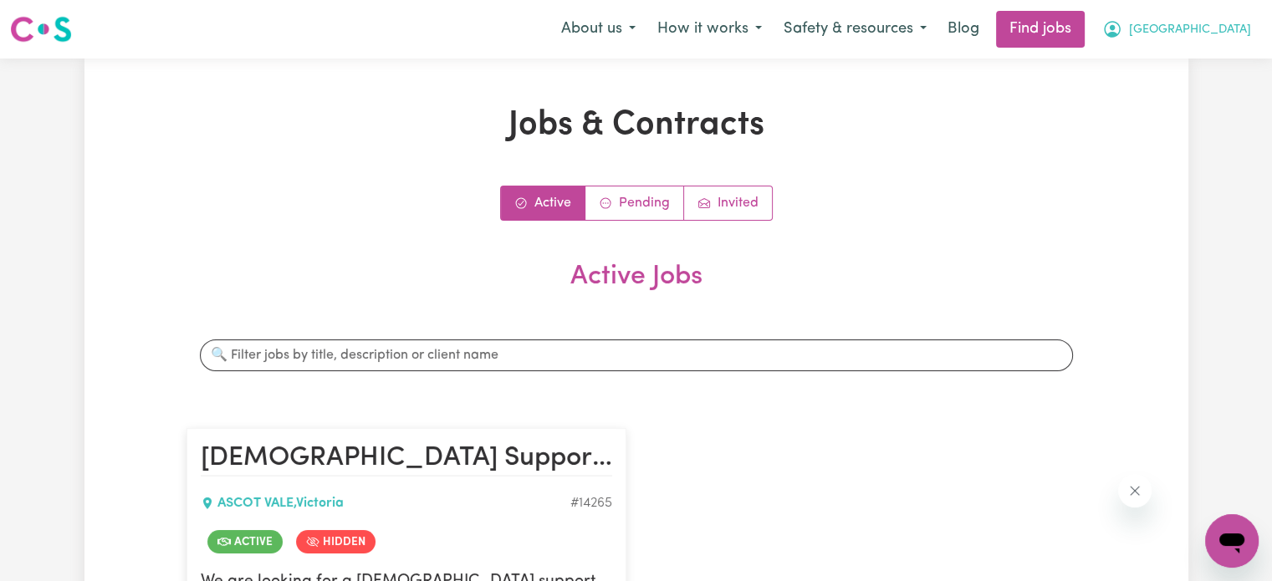
click at [1216, 37] on span "[GEOGRAPHIC_DATA]" at bounding box center [1190, 30] width 122 height 18
click at [1186, 69] on link "My Account" at bounding box center [1195, 65] width 132 height 32
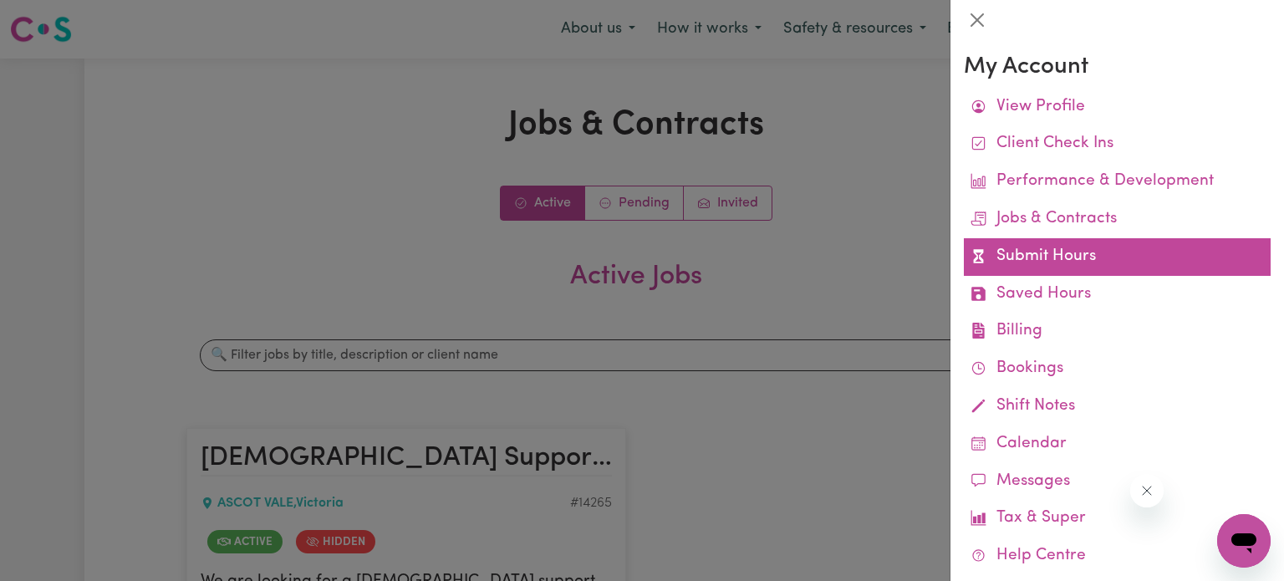
click at [1050, 256] on link "Submit Hours" at bounding box center [1117, 257] width 307 height 38
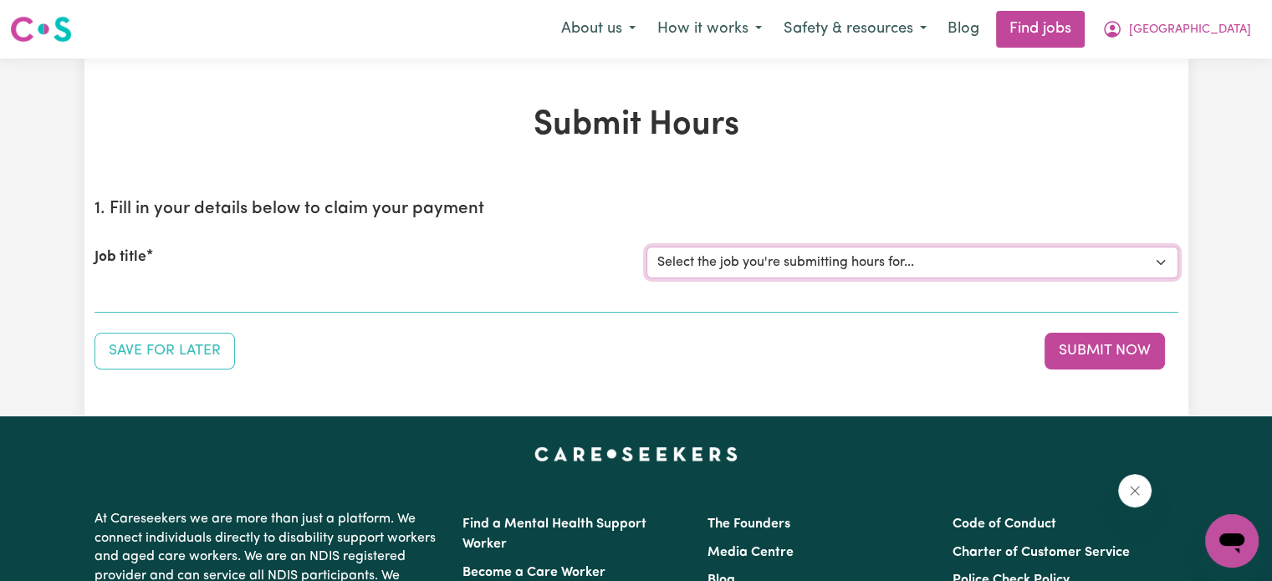
click at [1009, 258] on select "Select the job you're submitting hours for... [Machan Amari] [DEMOGRAPHIC_DATA]…" at bounding box center [912, 263] width 532 height 32
select select "14265"
click at [646, 247] on select "Select the job you're submitting hours for... [Machan Amari] [DEMOGRAPHIC_DATA]…" at bounding box center [912, 263] width 532 height 32
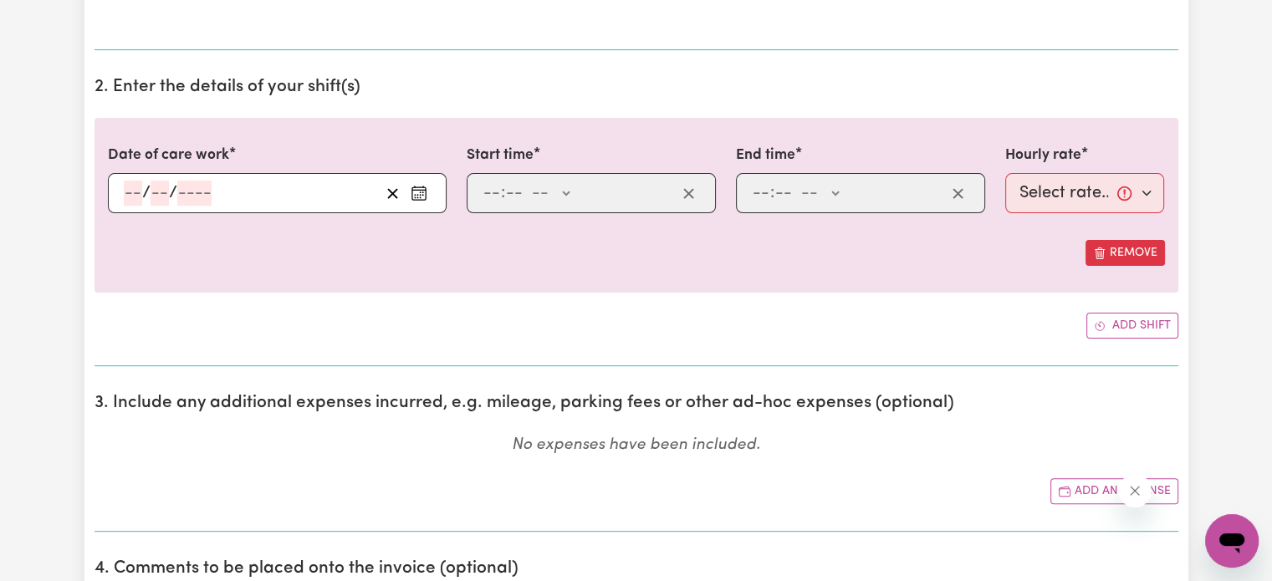
scroll to position [460, 0]
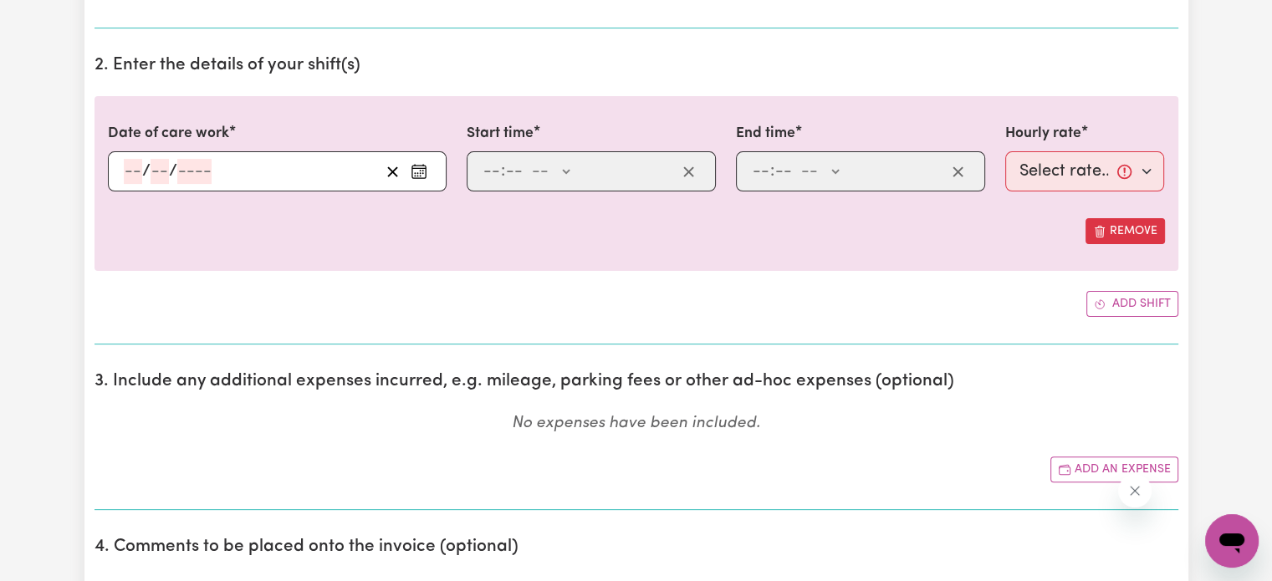
click at [130, 163] on div "/ /" at bounding box center [277, 171] width 339 height 40
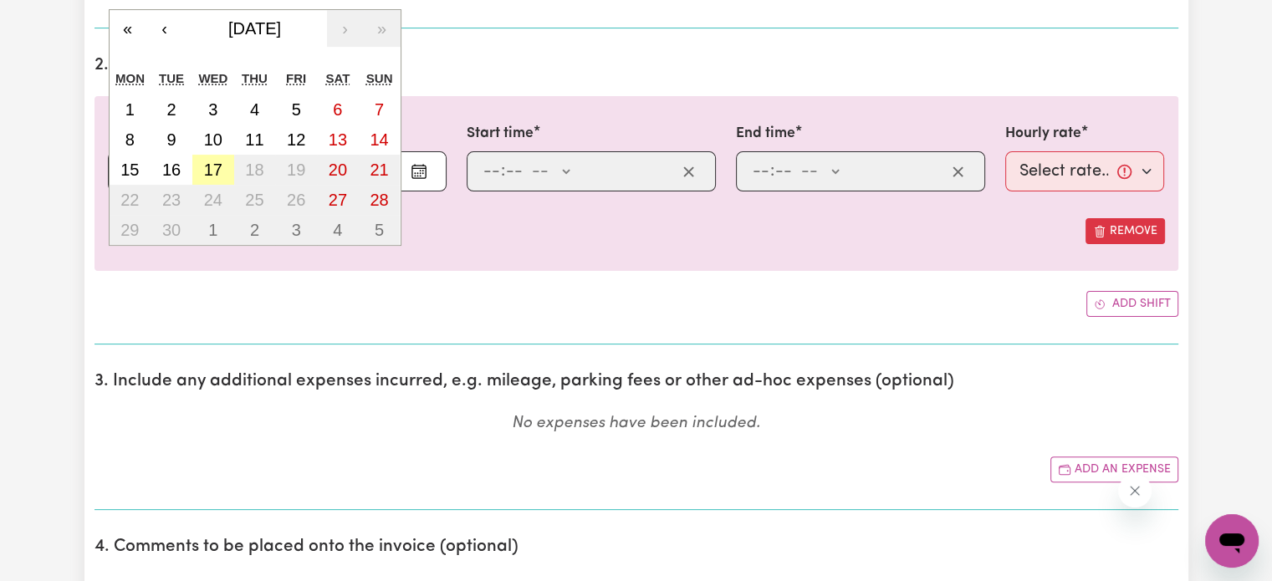
click at [212, 156] on button "17" at bounding box center [213, 170] width 42 height 30
type input "[DATE]"
type input "17"
type input "9"
type input "2025"
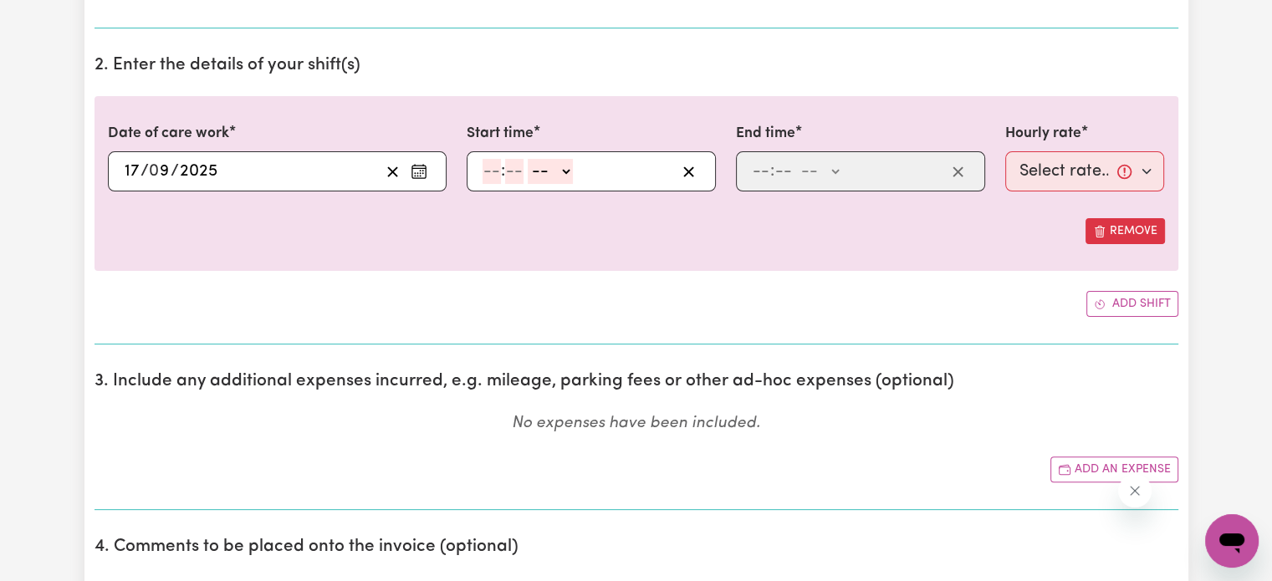
click at [497, 167] on input "number" at bounding box center [491, 171] width 18 height 25
click at [542, 171] on select "-- AM PM" at bounding box center [550, 171] width 45 height 25
select select "pm"
click at [528, 159] on select "-- AM PM" at bounding box center [550, 171] width 45 height 25
click at [491, 176] on input "number" at bounding box center [491, 171] width 18 height 25
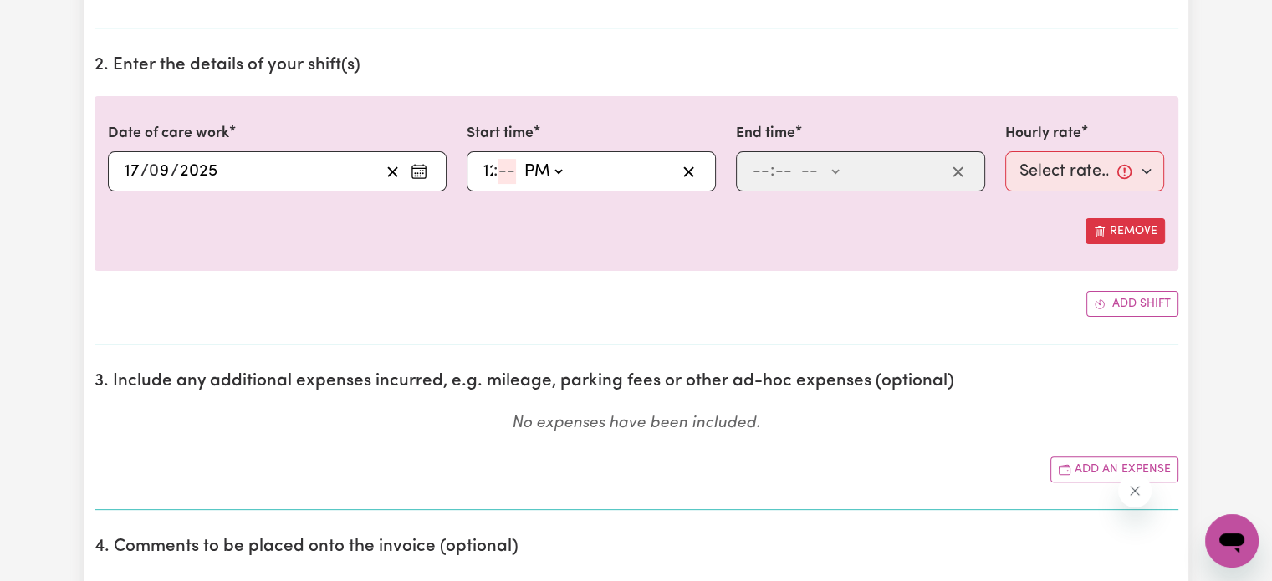
type input "12"
type input "12:00"
type input "00"
click at [762, 163] on input "number" at bounding box center [761, 171] width 18 height 25
type input "3"
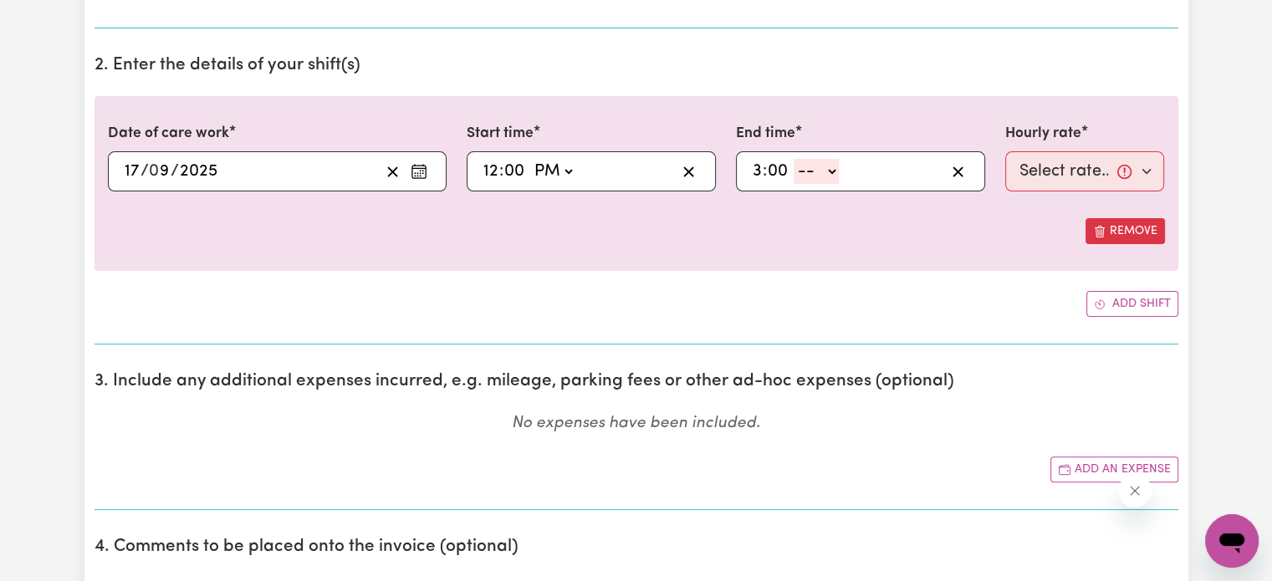
type input "00"
click at [798, 178] on select "-- AM PM" at bounding box center [815, 171] width 45 height 25
select select "pm"
click at [793, 159] on select "-- AM PM" at bounding box center [815, 171] width 45 height 25
type input "15:00"
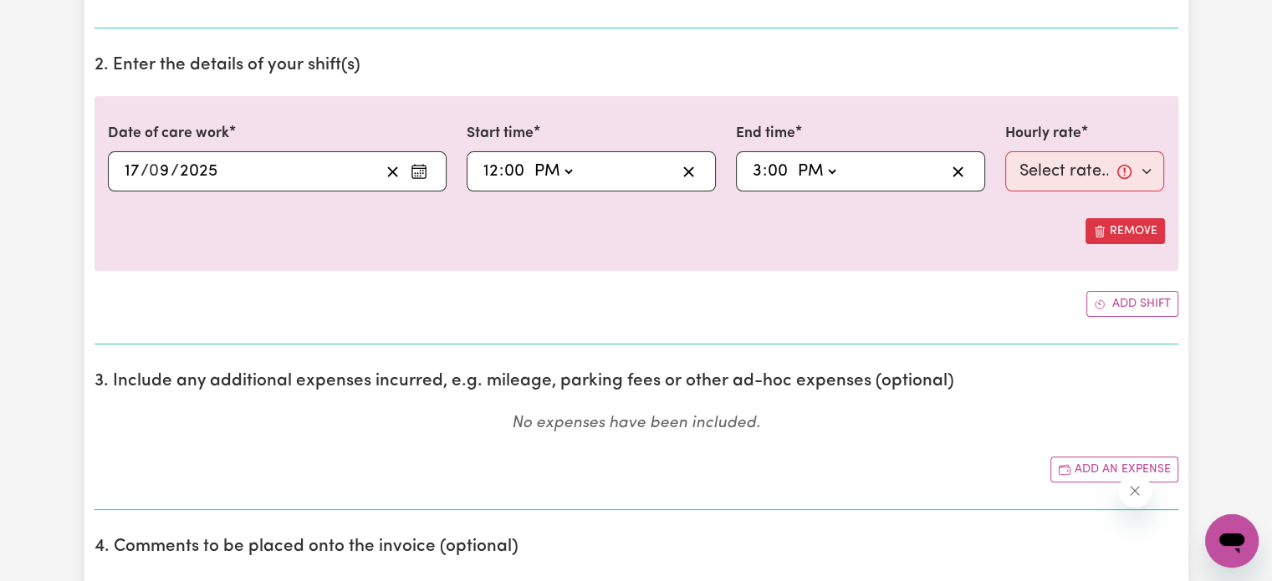
type input "0"
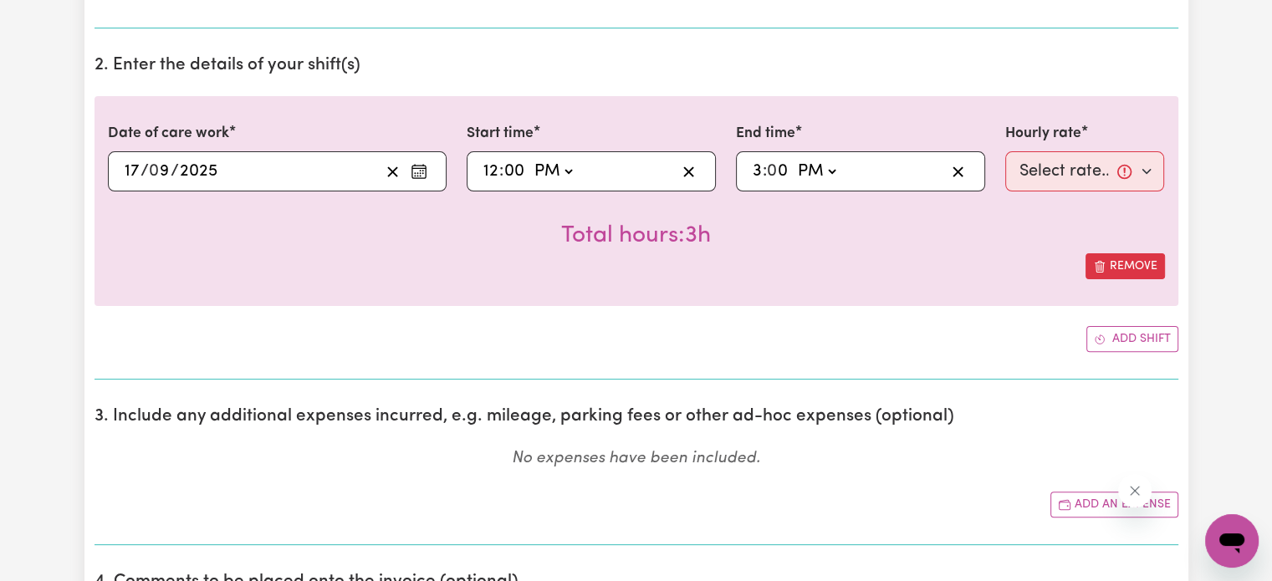
click at [1045, 143] on label "Hourly rate" at bounding box center [1043, 134] width 76 height 22
click at [1045, 151] on select "Select rate... $62.73 (Weekday)" at bounding box center [1085, 171] width 160 height 40
click at [1027, 181] on select "Select rate... $62.73 (Weekday)" at bounding box center [1085, 171] width 160 height 40
select select "62.73-Weekday"
click at [1005, 151] on select "Select rate... $62.73 (Weekday)" at bounding box center [1085, 171] width 160 height 40
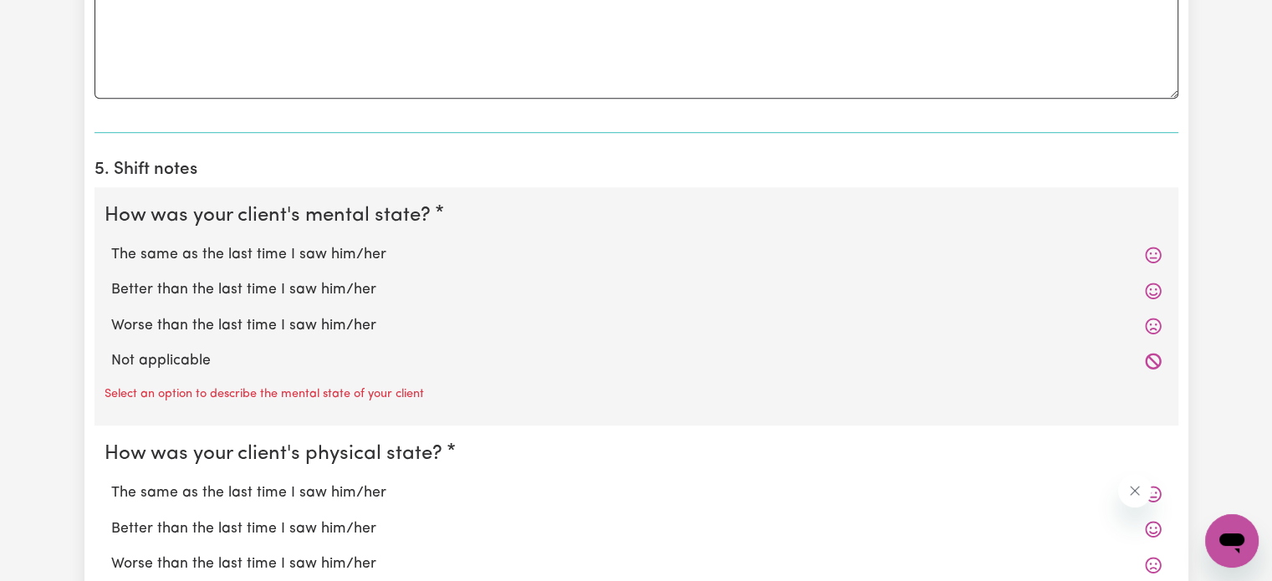
scroll to position [1112, 0]
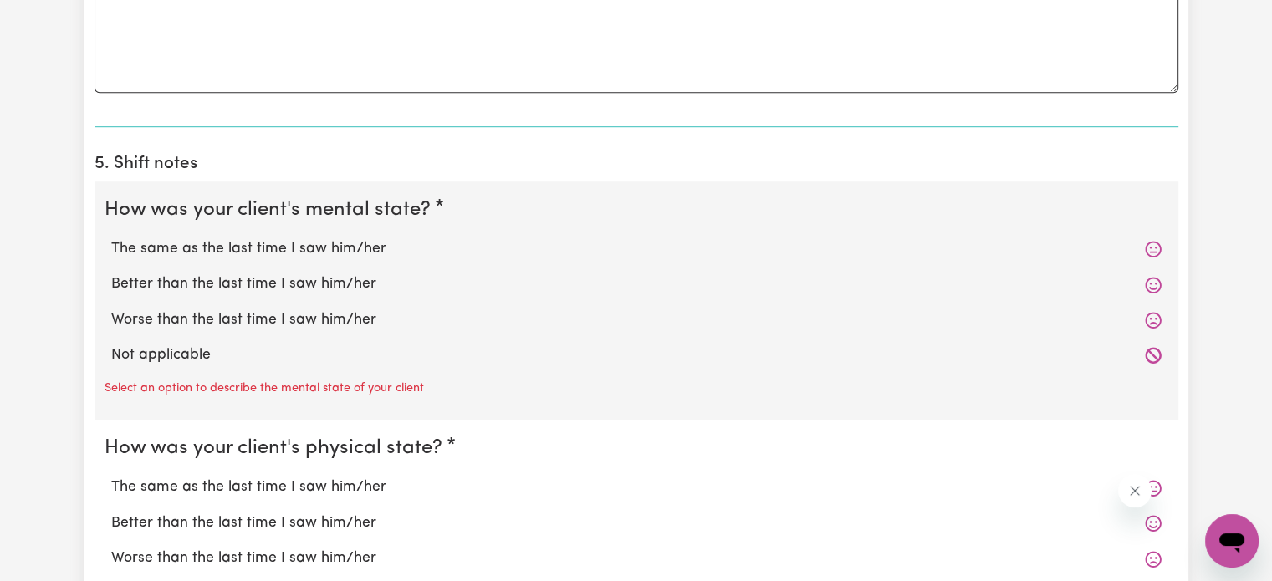
click at [1147, 284] on icon at bounding box center [1153, 285] width 17 height 17
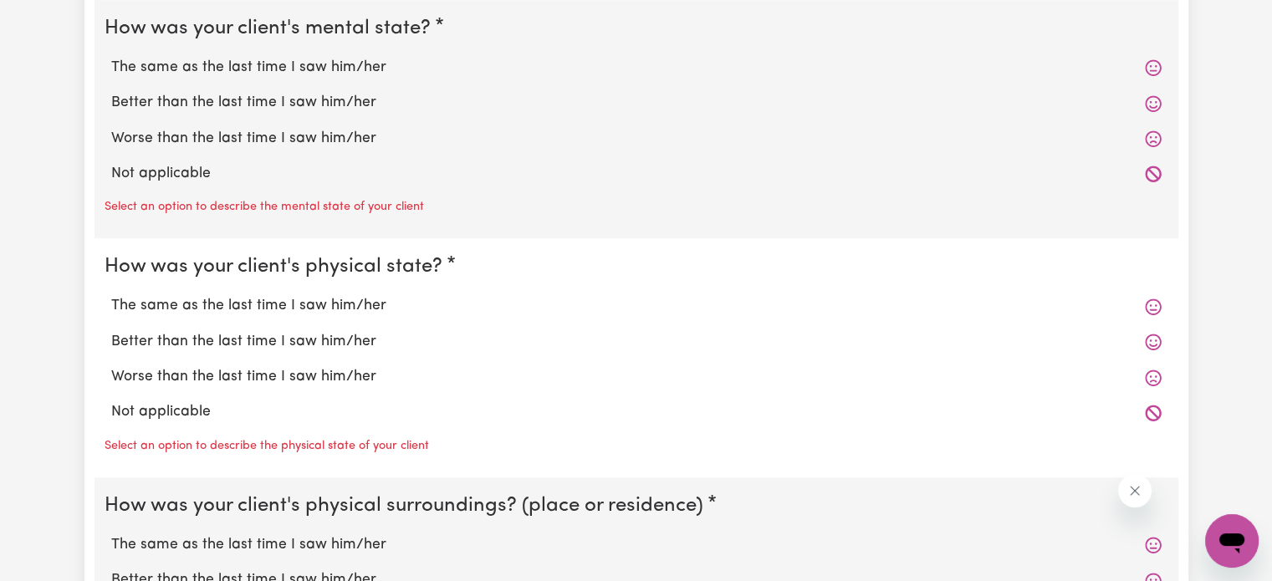
scroll to position [1294, 0]
click at [1105, 94] on label "Better than the last time I saw him/her" at bounding box center [636, 102] width 1050 height 22
click at [111, 91] on input "Better than the last time I saw him/her" at bounding box center [110, 90] width 1 height 1
radio input "true"
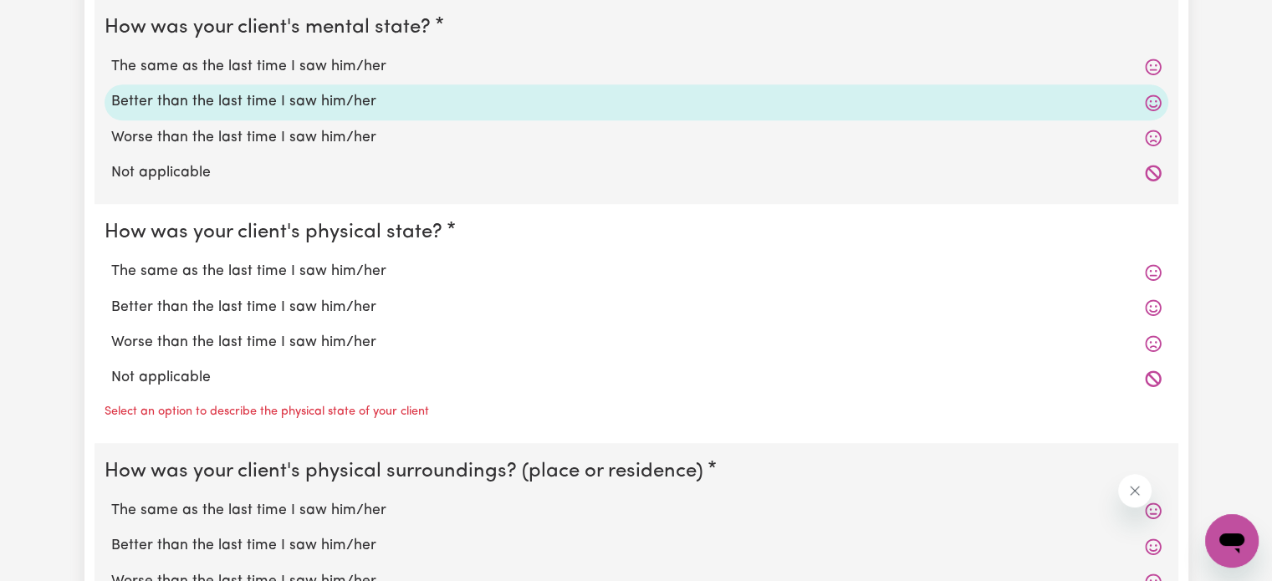
click at [420, 270] on label "The same as the last time I saw him/her" at bounding box center [636, 272] width 1050 height 22
click at [111, 261] on input "The same as the last time I saw him/her" at bounding box center [110, 260] width 1 height 1
radio input "true"
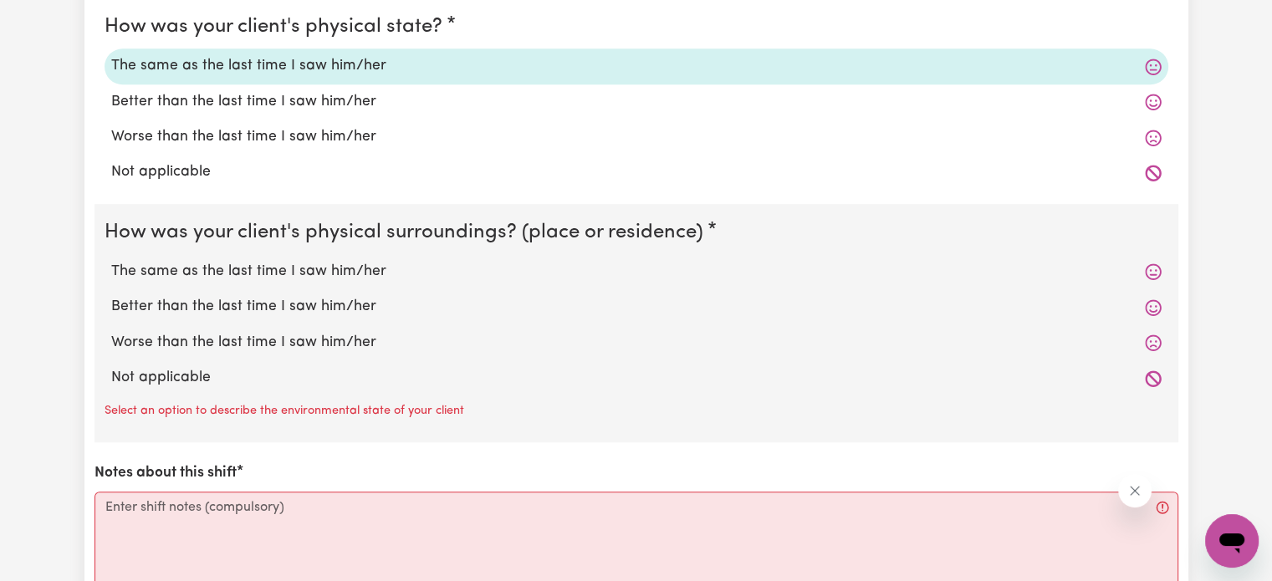
scroll to position [1501, 0]
click at [281, 368] on label "Not applicable" at bounding box center [636, 377] width 1050 height 22
click at [111, 366] on input "Not applicable" at bounding box center [110, 365] width 1 height 1
radio input "true"
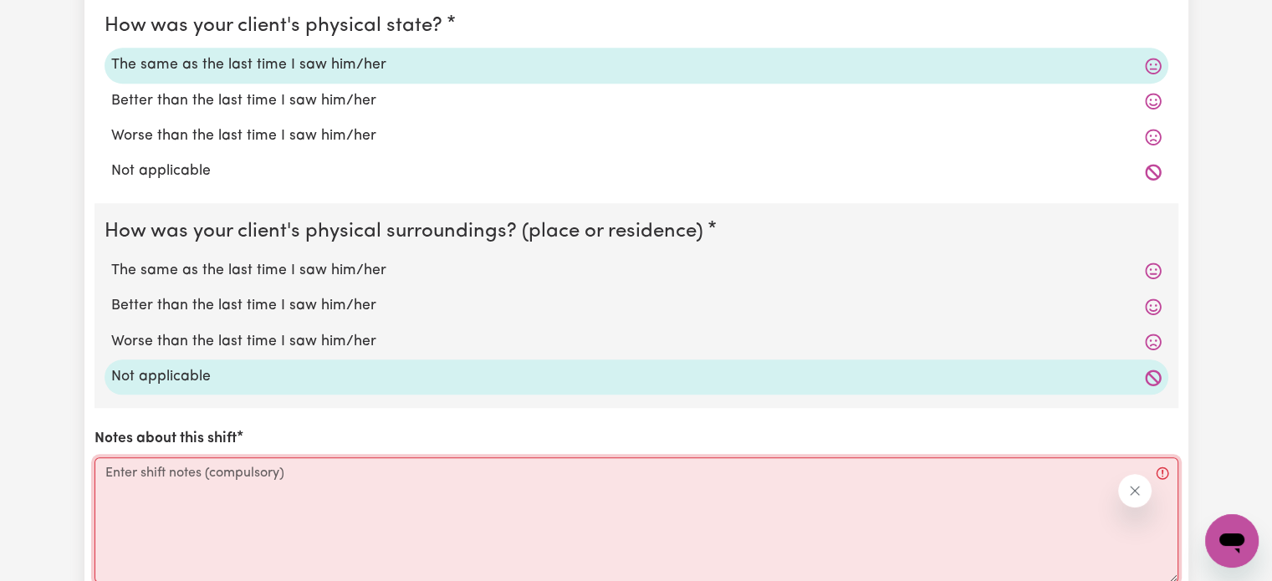
click at [235, 481] on textarea "Notes about this shift" at bounding box center [636, 519] width 1084 height 125
paste textarea "where [PERSON_NAME] proceeded to drop [PERSON_NAME] back home. [PERSON_NAME] wa…"
type textarea "where [PERSON_NAME] proceeded to drop [PERSON_NAME] back home. [PERSON_NAME] wa…"
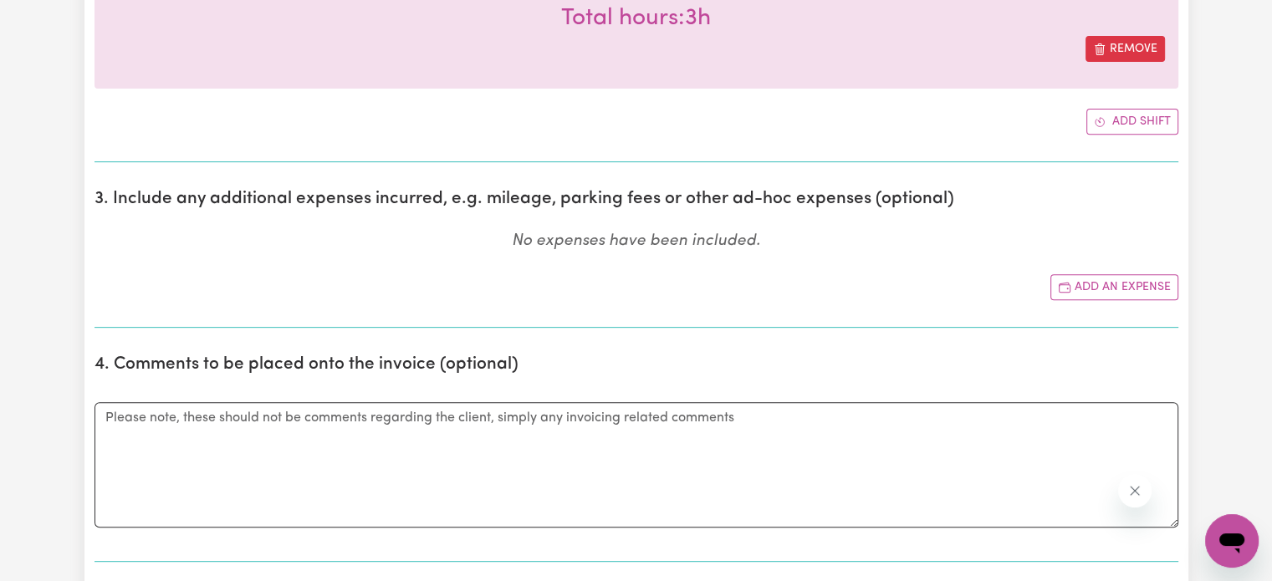
scroll to position [679, 0]
click at [1100, 280] on button "Add an expense" at bounding box center [1114, 286] width 128 height 26
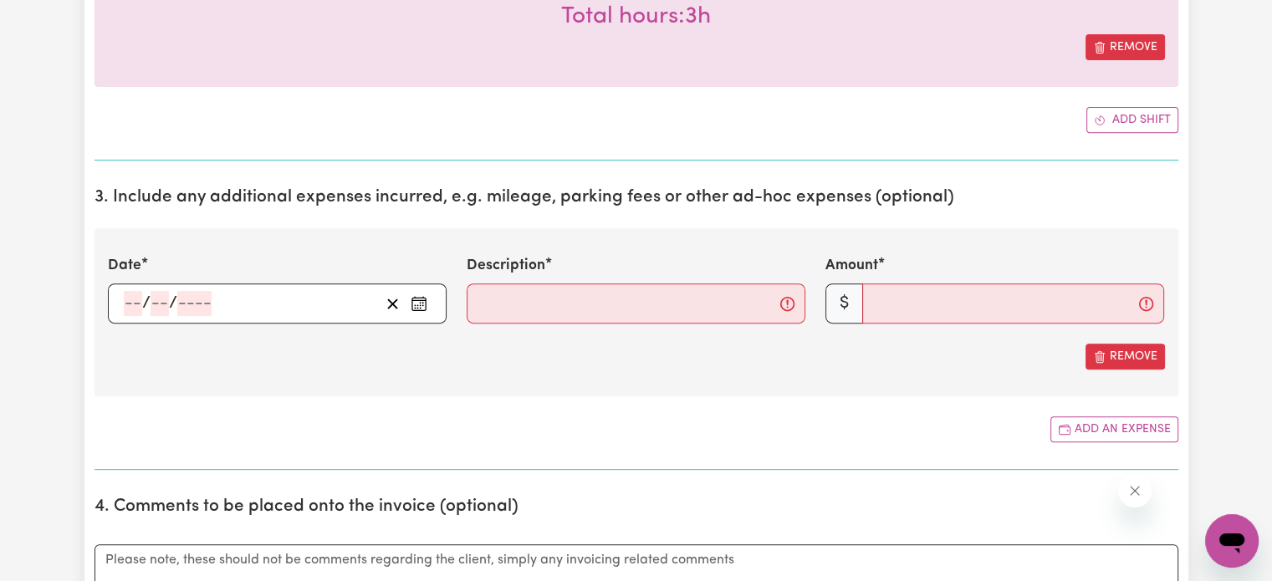
click at [120, 308] on div "/ /" at bounding box center [277, 303] width 339 height 40
click at [124, 305] on input "number" at bounding box center [133, 303] width 18 height 25
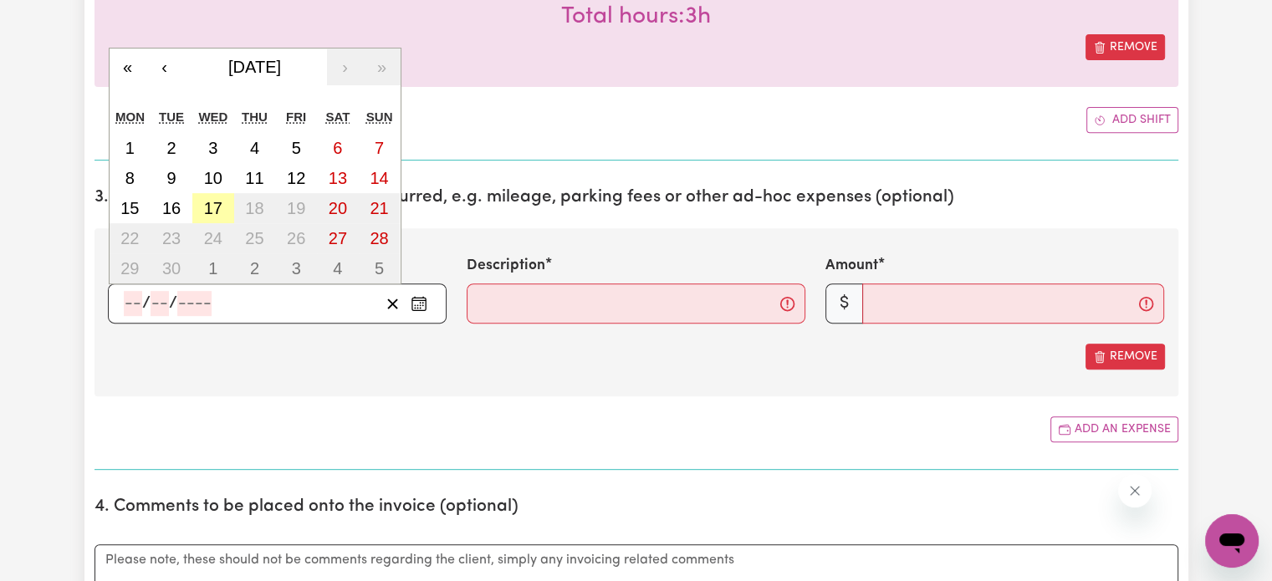
click at [221, 212] on abbr "17" at bounding box center [213, 208] width 18 height 18
type input "[DATE]"
type input "17"
type input "9"
type input "2025"
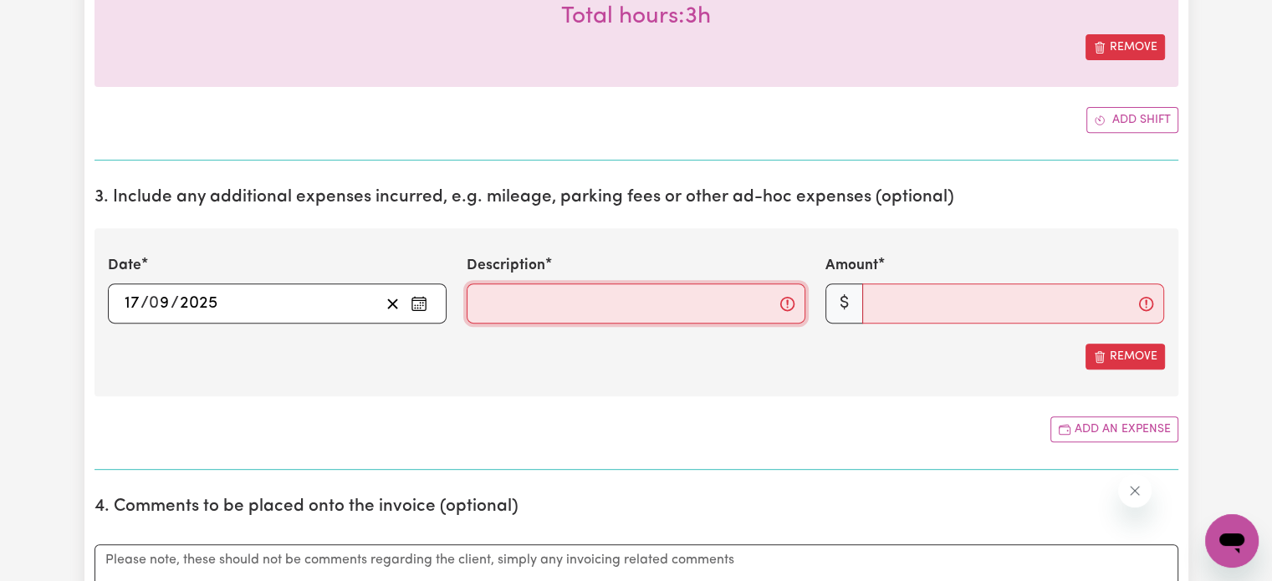
click at [538, 299] on input "Description" at bounding box center [636, 303] width 339 height 40
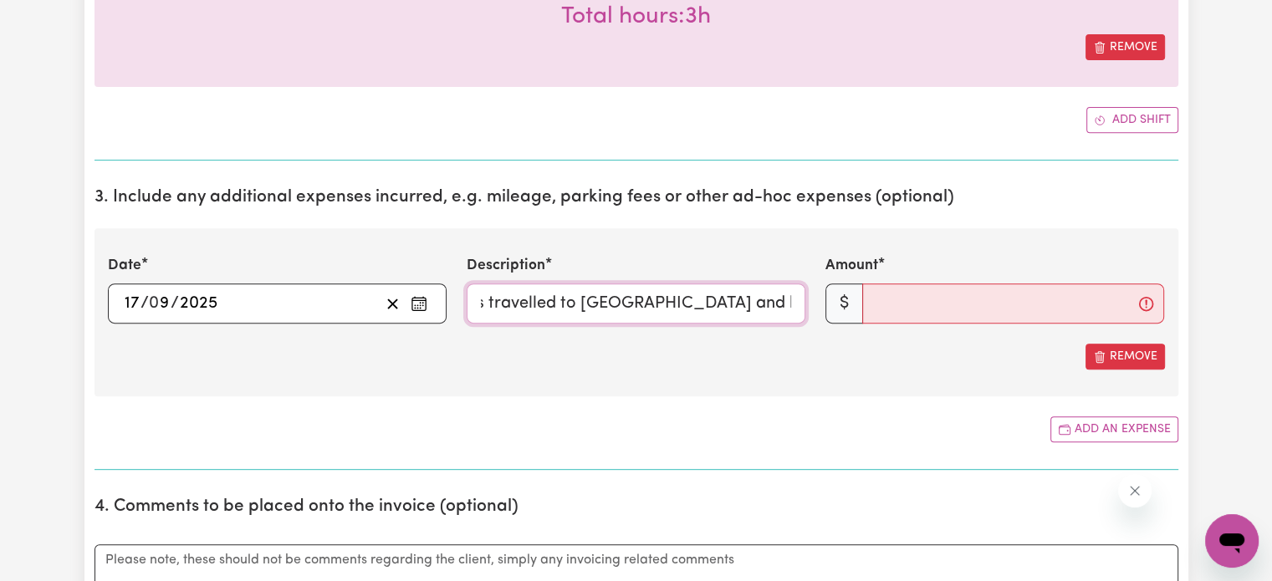
scroll to position [0, 48]
type input "km's travelled to [GEOGRAPHIC_DATA] and back"
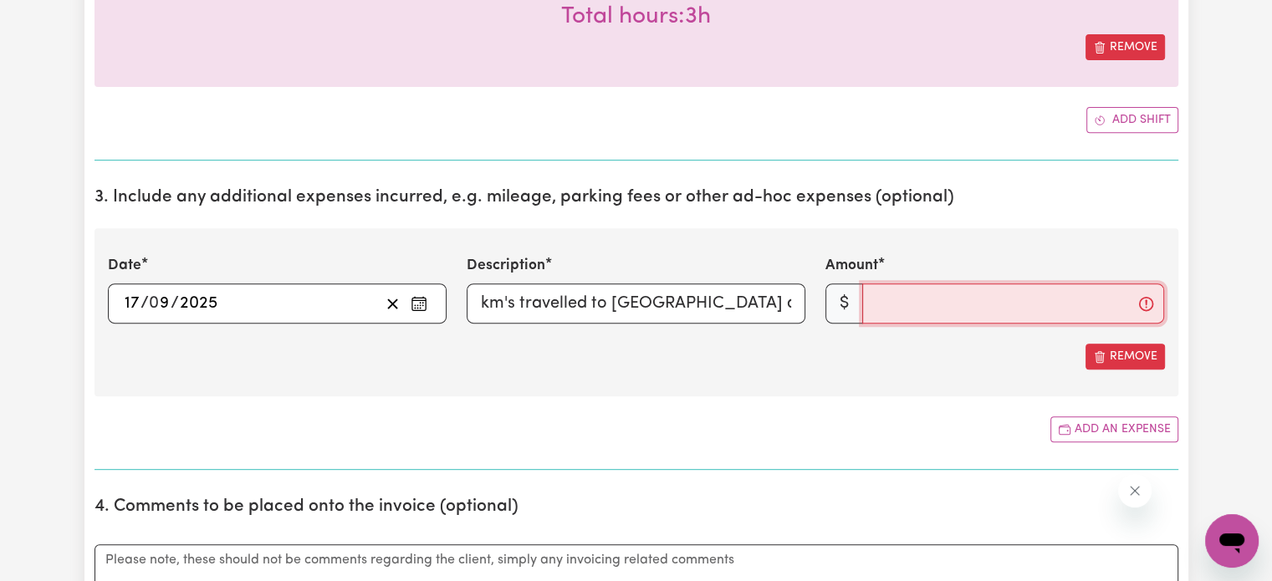
click at [913, 303] on input "Amount" at bounding box center [1013, 303] width 302 height 40
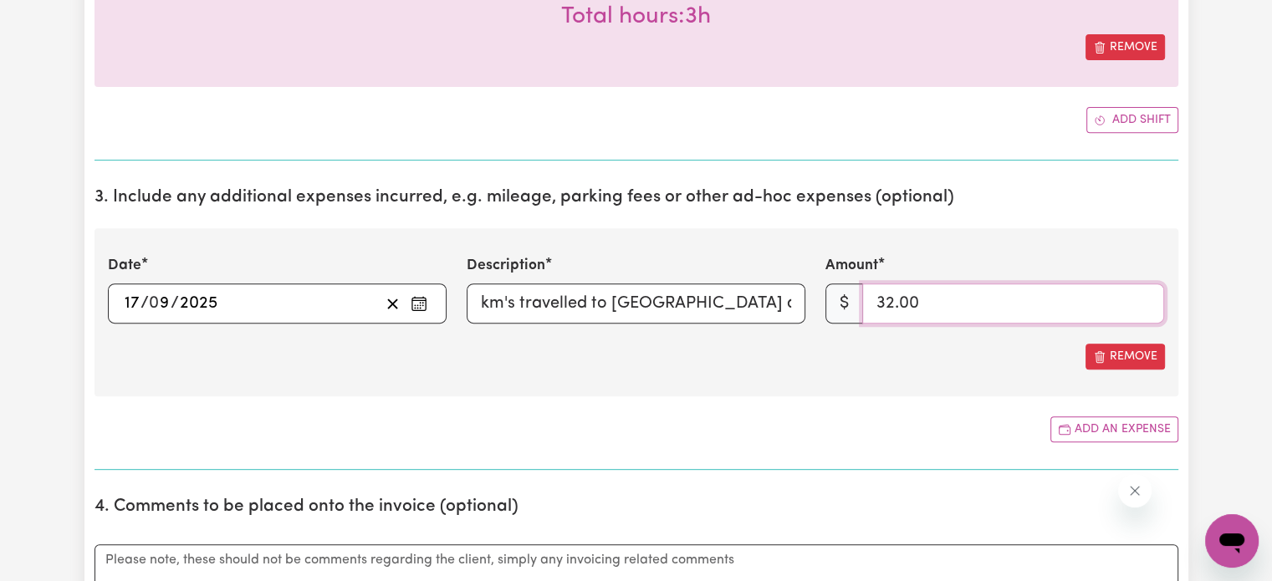
type input "32.00"
click at [946, 431] on div "Add an expense" at bounding box center [636, 429] width 1084 height 26
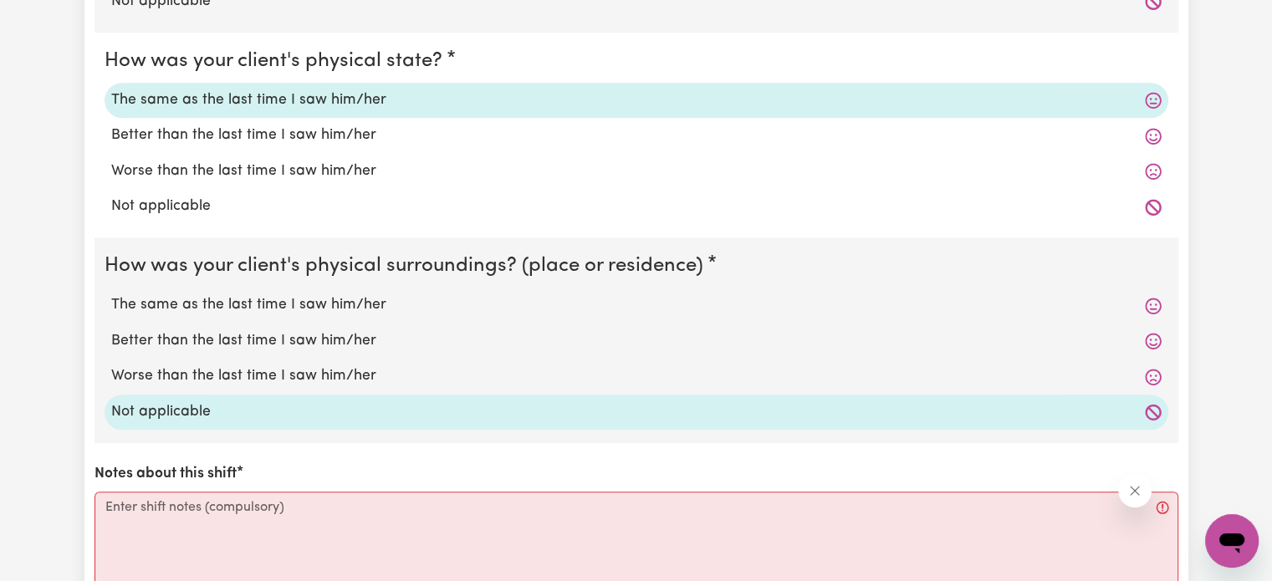
scroll to position [1608, 0]
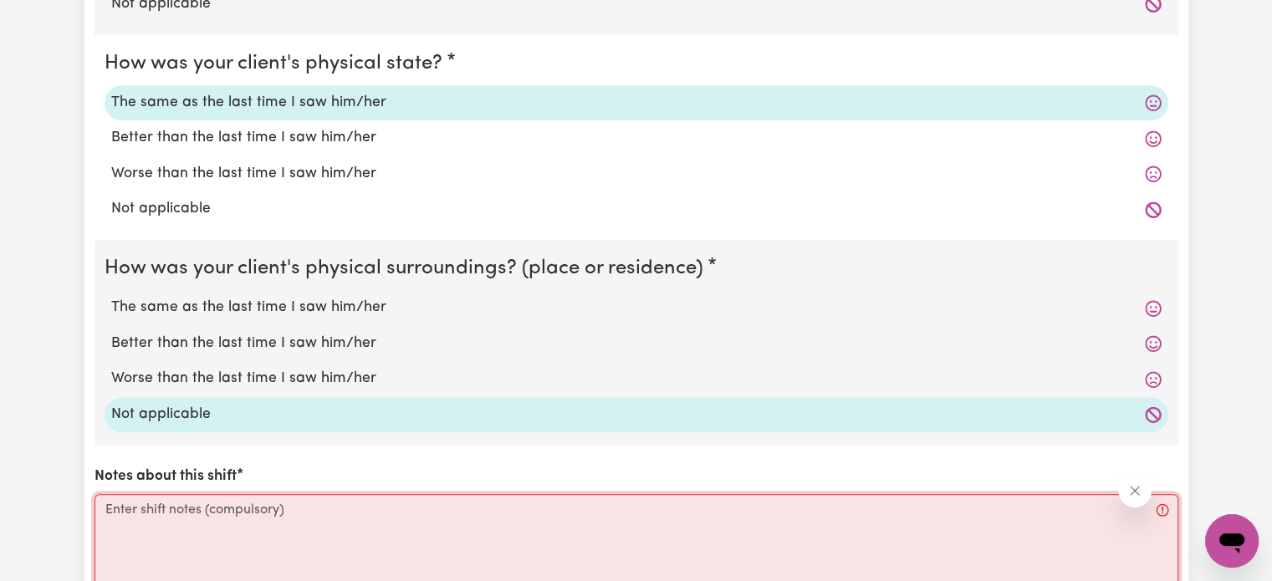
click at [1089, 528] on textarea "Notes about this shift" at bounding box center [636, 556] width 1084 height 125
paste textarea "L - Ipsum dolorsit am co ad el seddoe, temporinc utl etdolore magn aliquaenim a…"
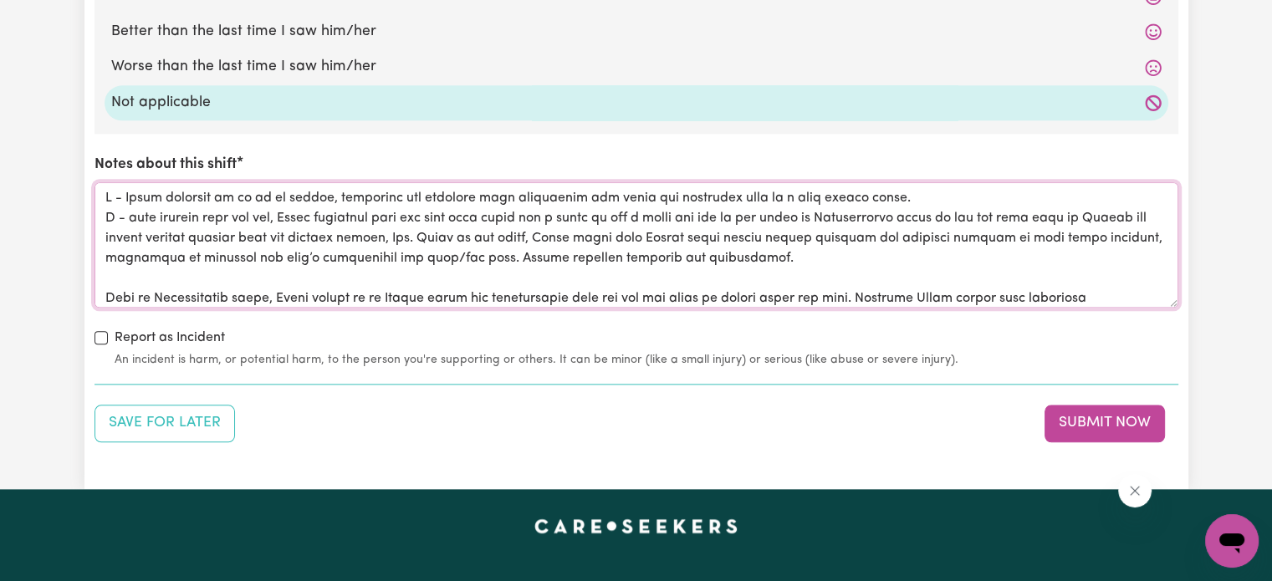
scroll to position [1922, 0]
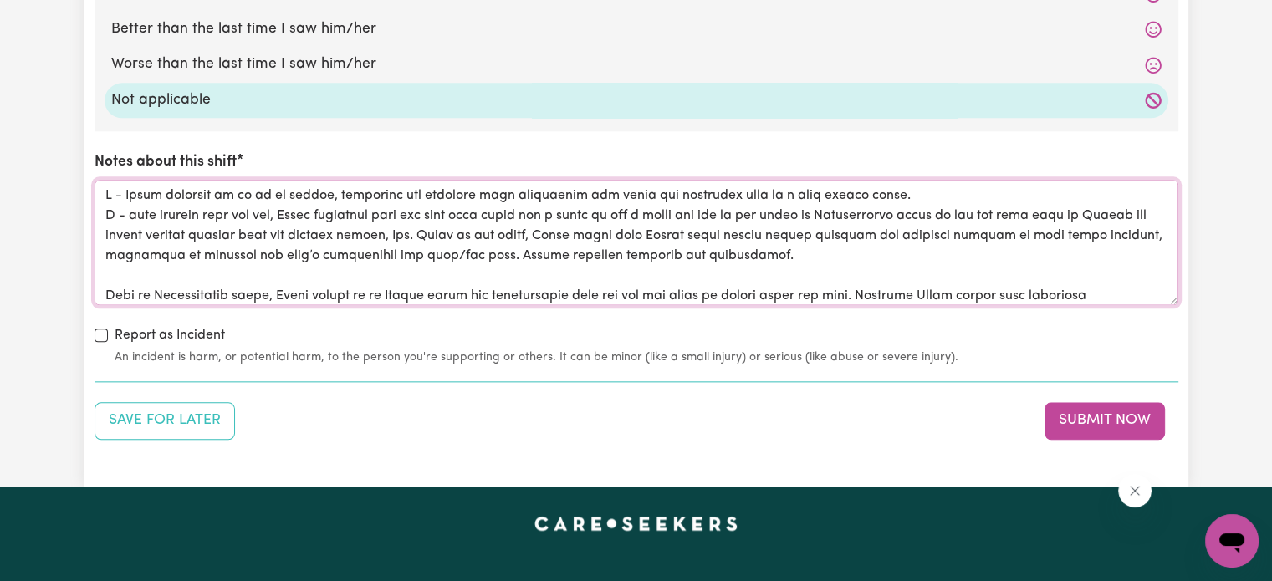
click at [886, 197] on textarea "Notes about this shift" at bounding box center [636, 242] width 1084 height 125
click at [898, 193] on textarea "Notes about this shift" at bounding box center [636, 242] width 1084 height 125
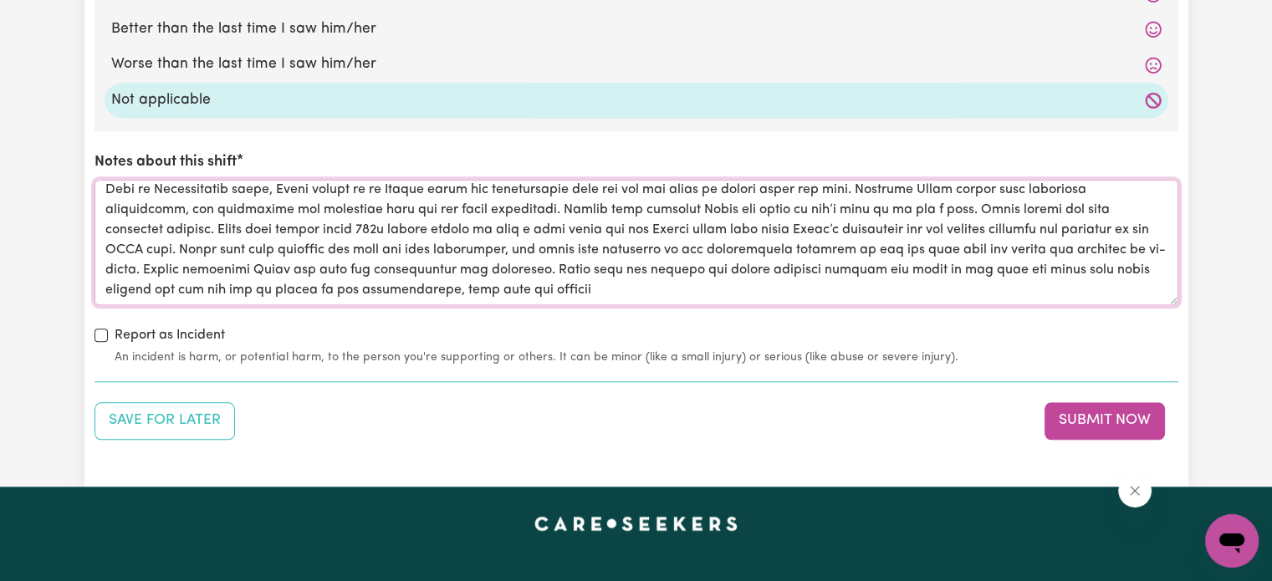
scroll to position [1942, 0]
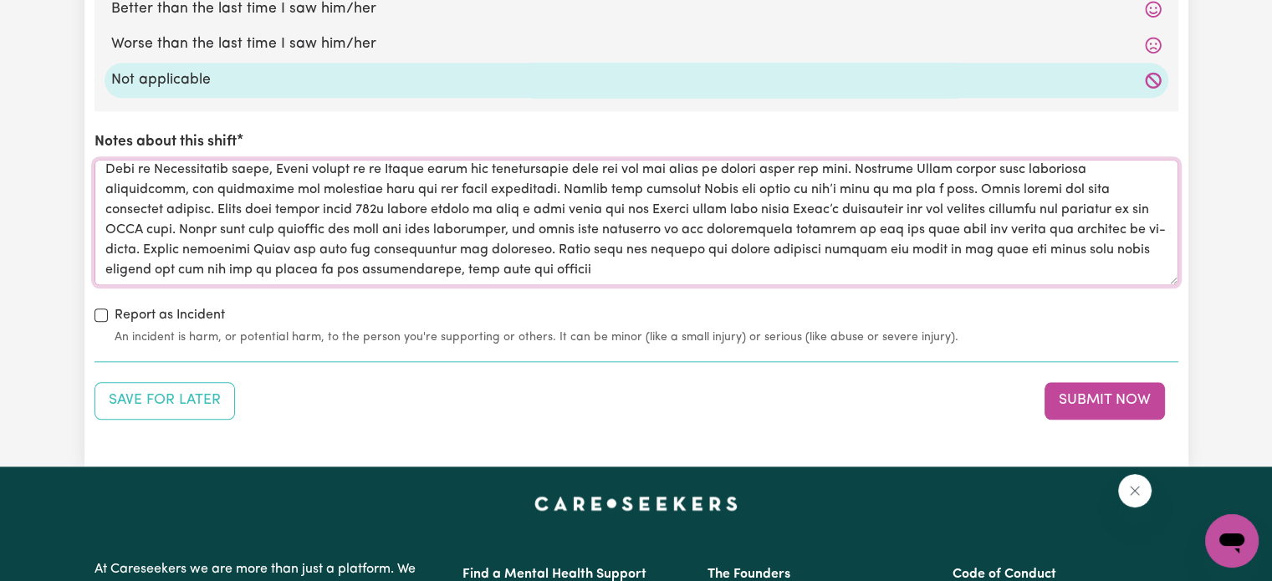
click at [1109, 263] on textarea "Notes about this shift" at bounding box center [636, 222] width 1084 height 125
paste textarea "fter sitting and chatting, [PERSON_NAME] and [PERSON_NAME] walked back to the c…"
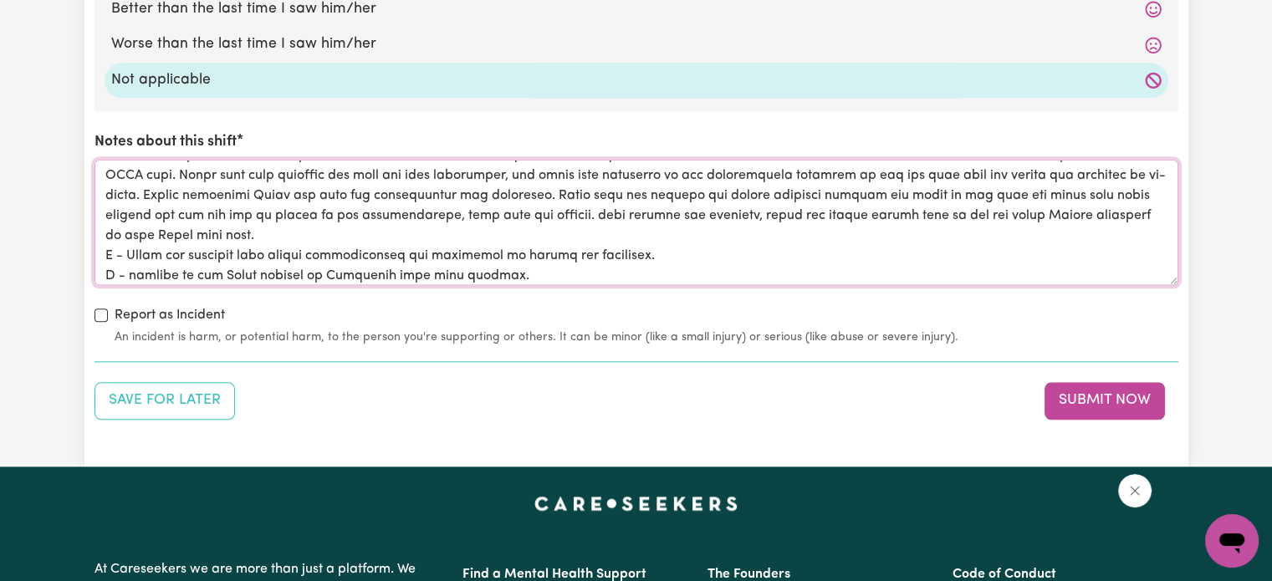
click at [680, 217] on textarea "Notes about this shift" at bounding box center [636, 222] width 1084 height 125
click at [843, 213] on textarea "Notes about this shift" at bounding box center [636, 222] width 1084 height 125
click at [1084, 214] on textarea "Notes about this shift" at bounding box center [636, 222] width 1084 height 125
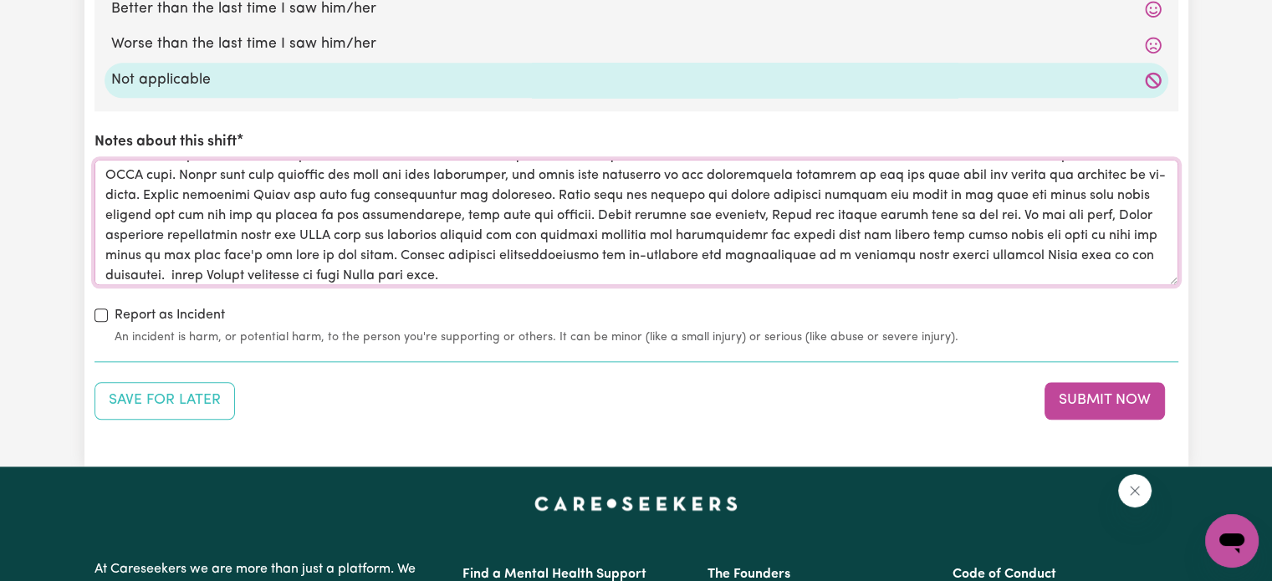
scroll to position [227, 0]
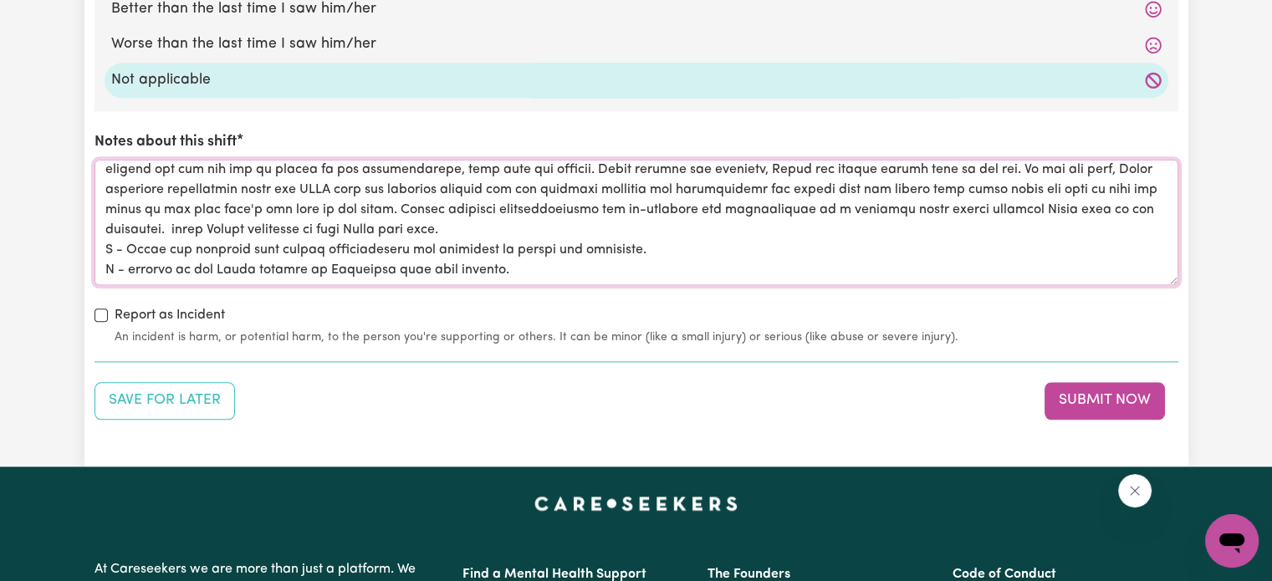
drag, startPoint x: 584, startPoint y: 221, endPoint x: 255, endPoint y: 231, distance: 329.6
click at [255, 231] on textarea "Notes about this shift" at bounding box center [636, 222] width 1084 height 125
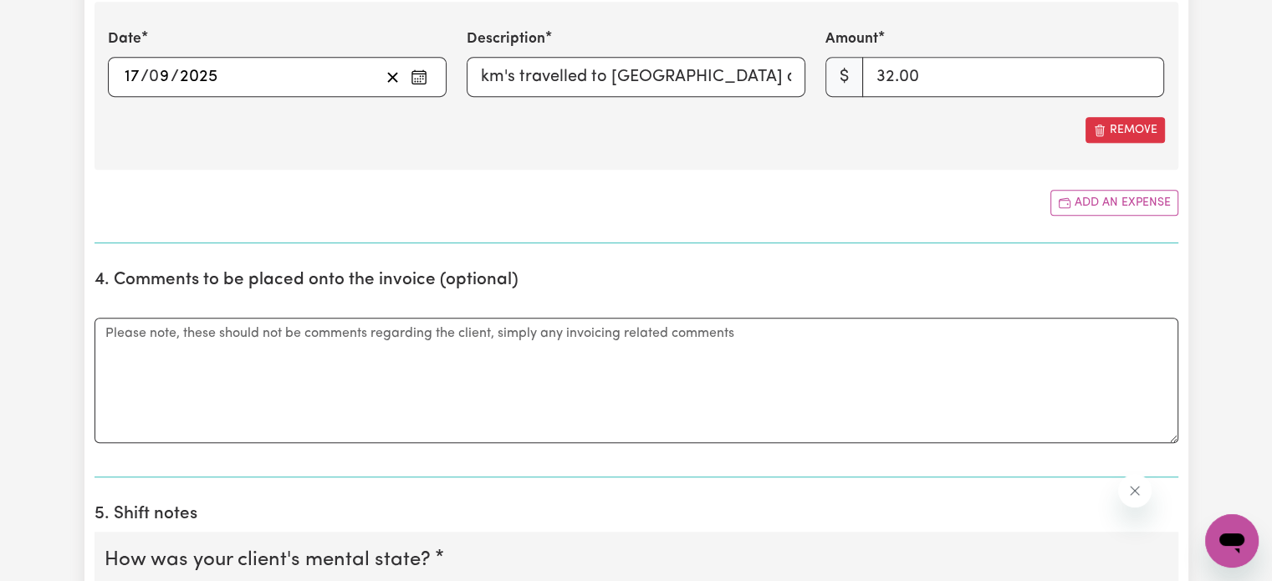
scroll to position [926, 0]
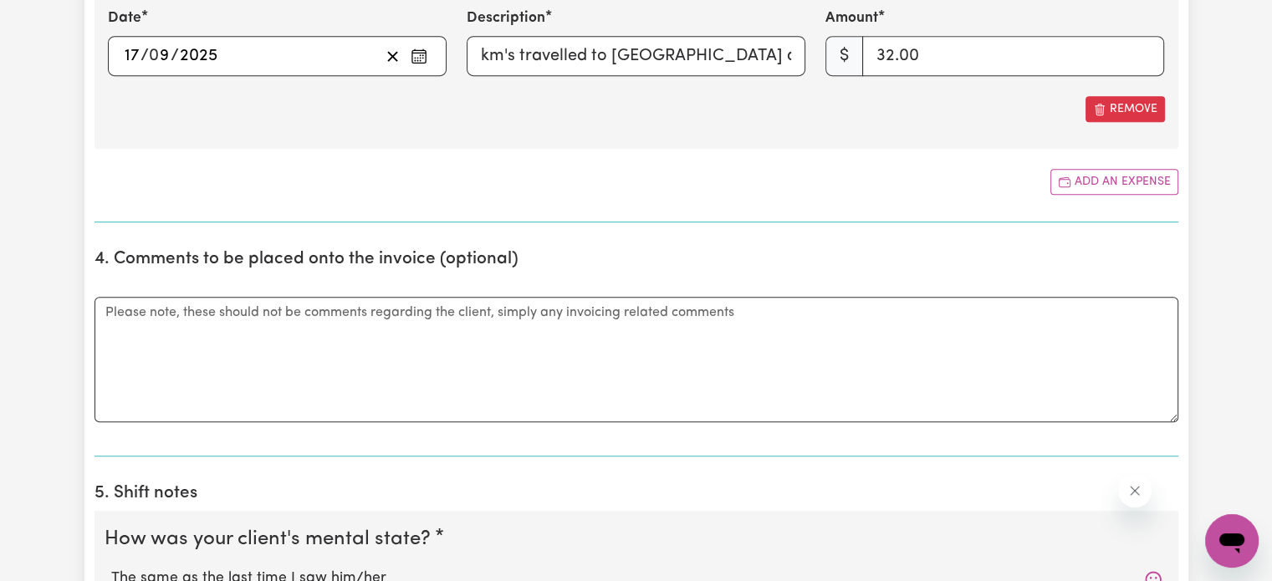
type textarea "L - Ipsum dolorsit am co ad el seddoe, temporinc utl etdolore magn aliquaenim a…"
click at [396, 317] on textarea "Comments" at bounding box center [636, 359] width 1084 height 125
click at [224, 313] on textarea "Previous job report had incorrect" at bounding box center [636, 359] width 1084 height 125
paste textarea "#242555"
click at [492, 298] on textarea "Previous job report (#242555) had incorrect" at bounding box center [636, 359] width 1084 height 125
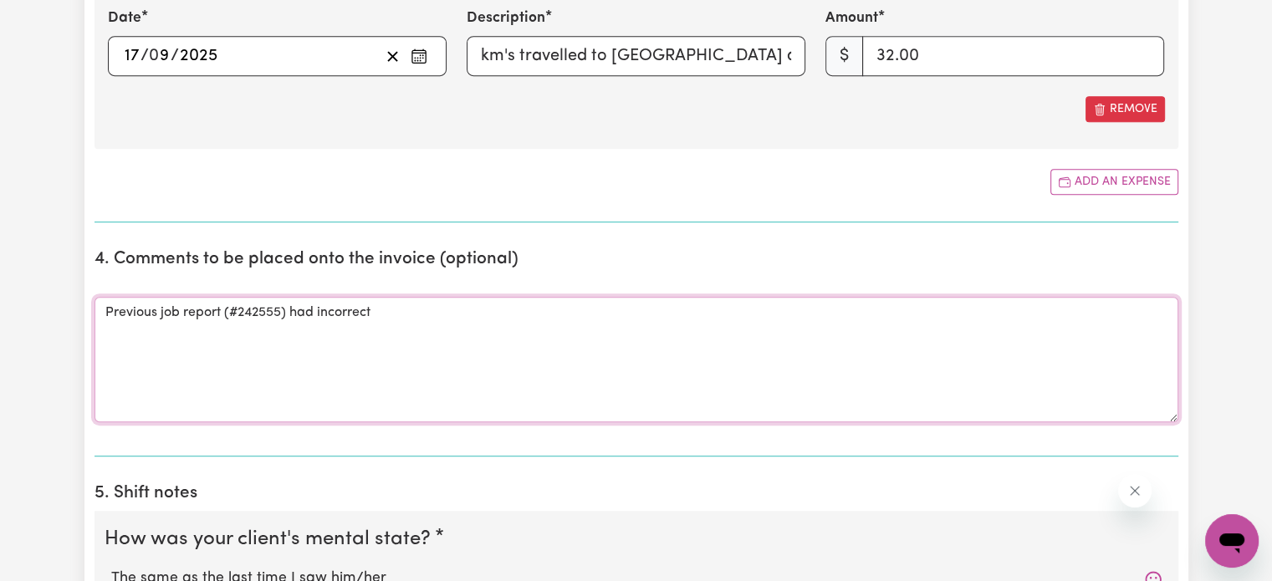
click at [469, 320] on textarea "Previous job report (#242555) had incorrect" at bounding box center [636, 359] width 1084 height 125
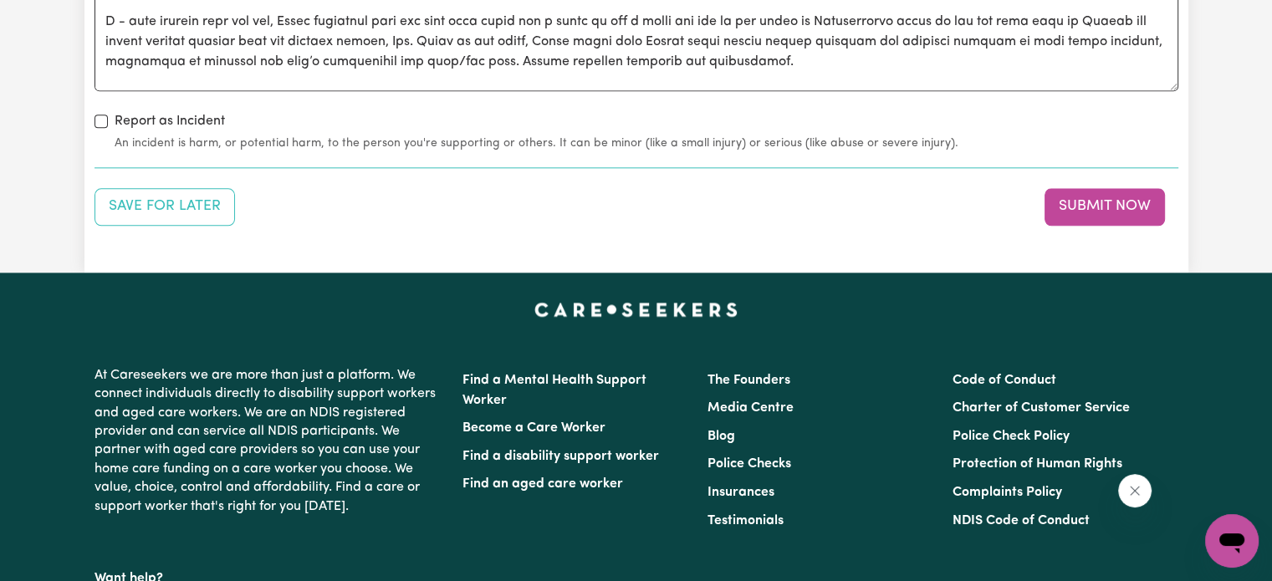
scroll to position [2137, 0]
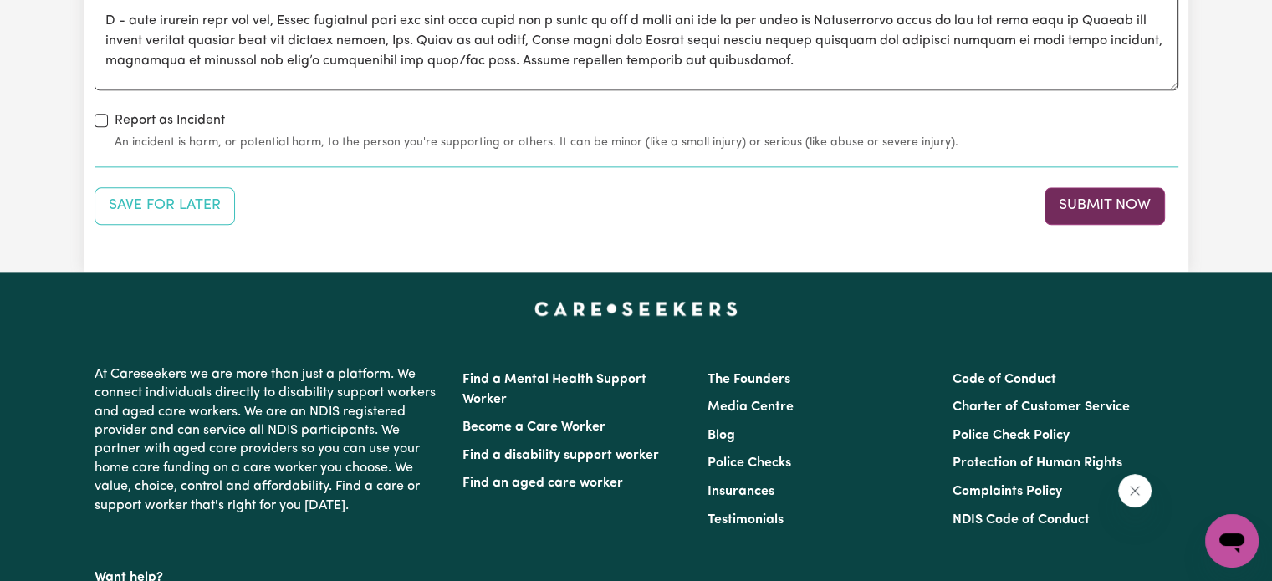
type textarea "Previous job report (#242555) had incorrect km's travelled. Please replace with…"
click at [1078, 199] on button "Submit Now" at bounding box center [1104, 205] width 120 height 37
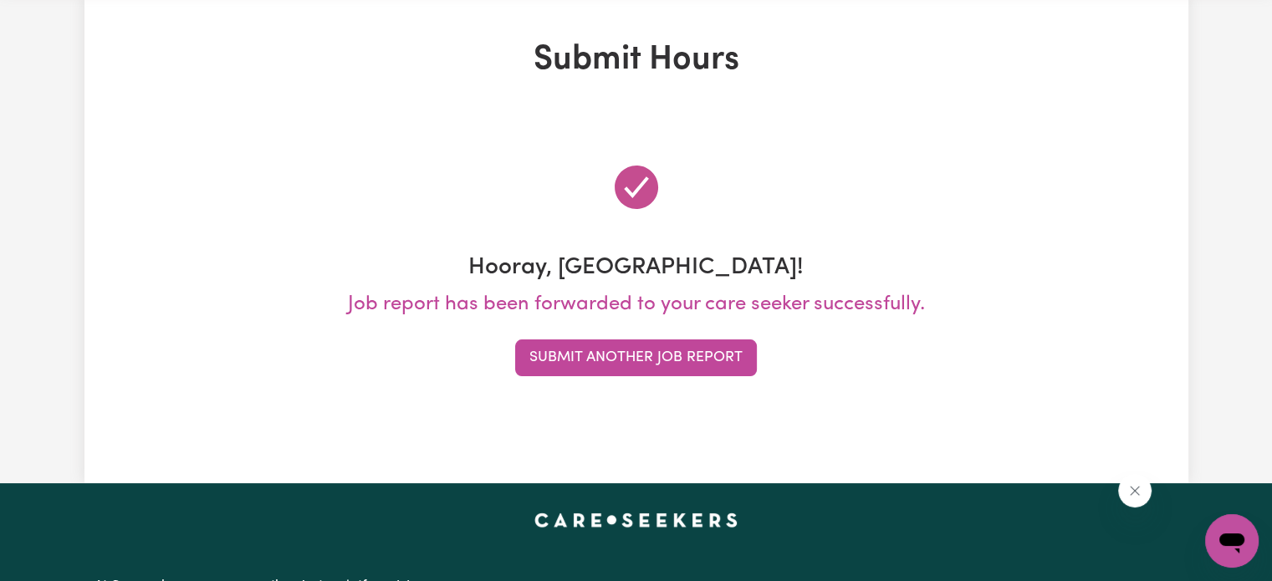
scroll to position [0, 0]
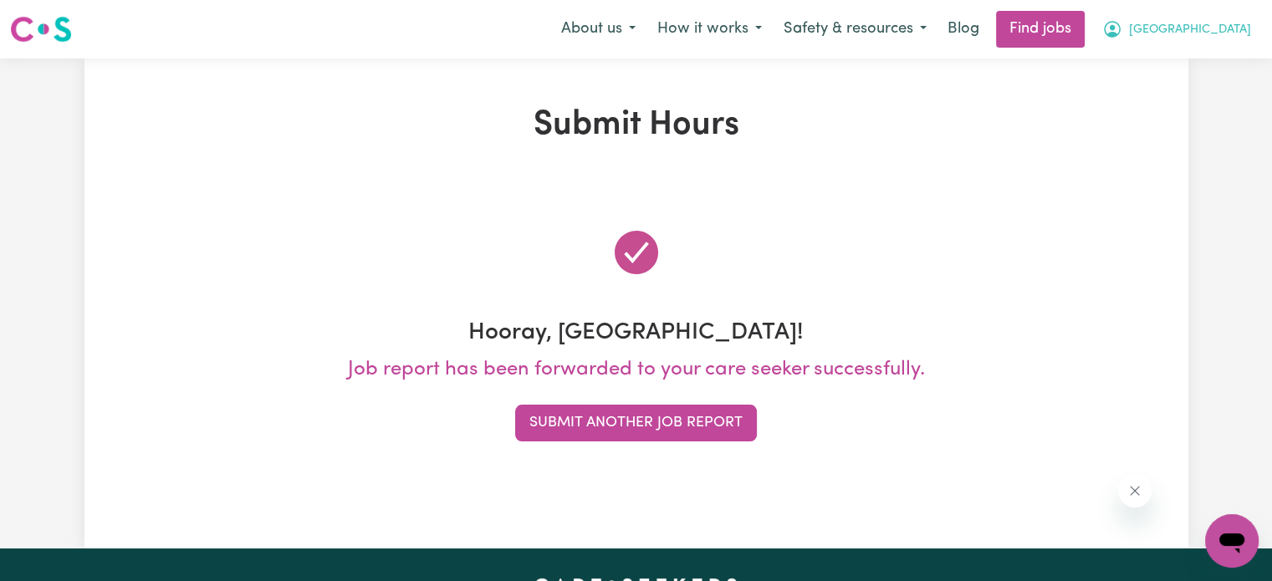
click at [1197, 22] on span "[GEOGRAPHIC_DATA]" at bounding box center [1190, 30] width 122 height 18
click at [1179, 67] on link "My Account" at bounding box center [1195, 65] width 132 height 32
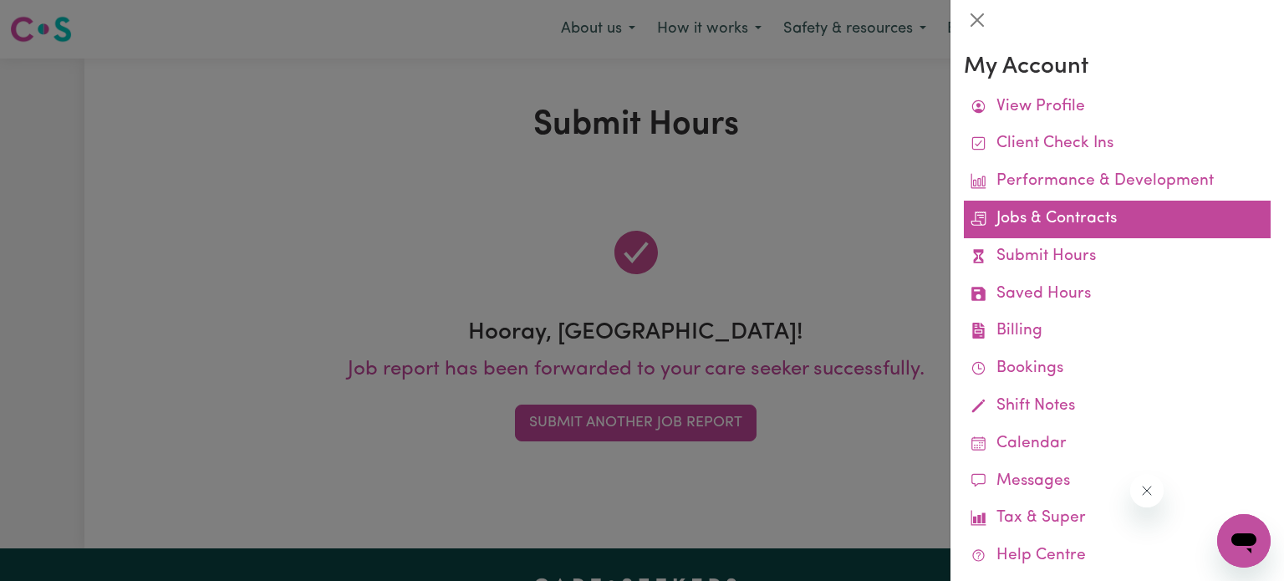
click at [1100, 220] on link "Jobs & Contracts" at bounding box center [1117, 220] width 307 height 38
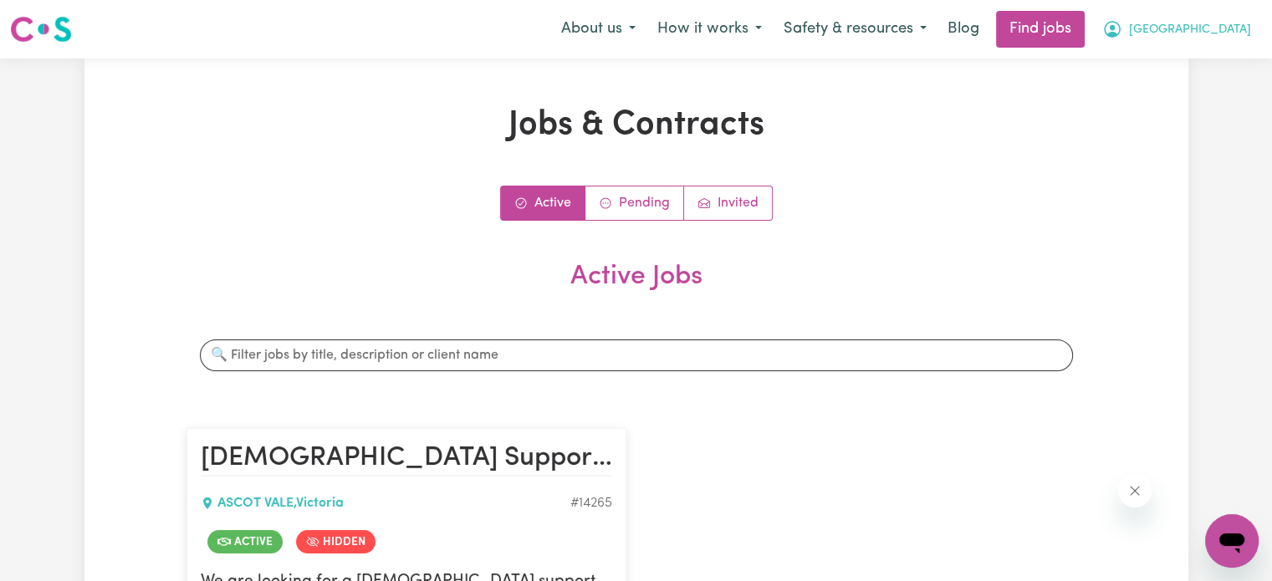
click at [1194, 23] on span "[GEOGRAPHIC_DATA]" at bounding box center [1190, 30] width 122 height 18
click at [1180, 70] on link "My Account" at bounding box center [1195, 65] width 132 height 32
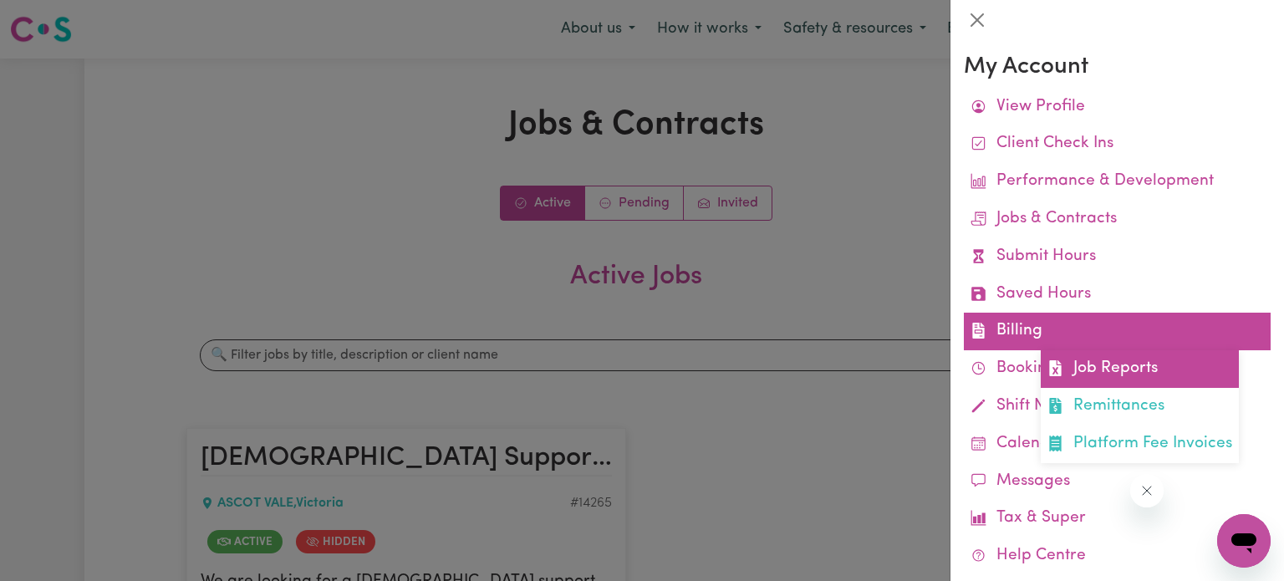
click at [1082, 372] on link "Job Reports" at bounding box center [1140, 369] width 198 height 38
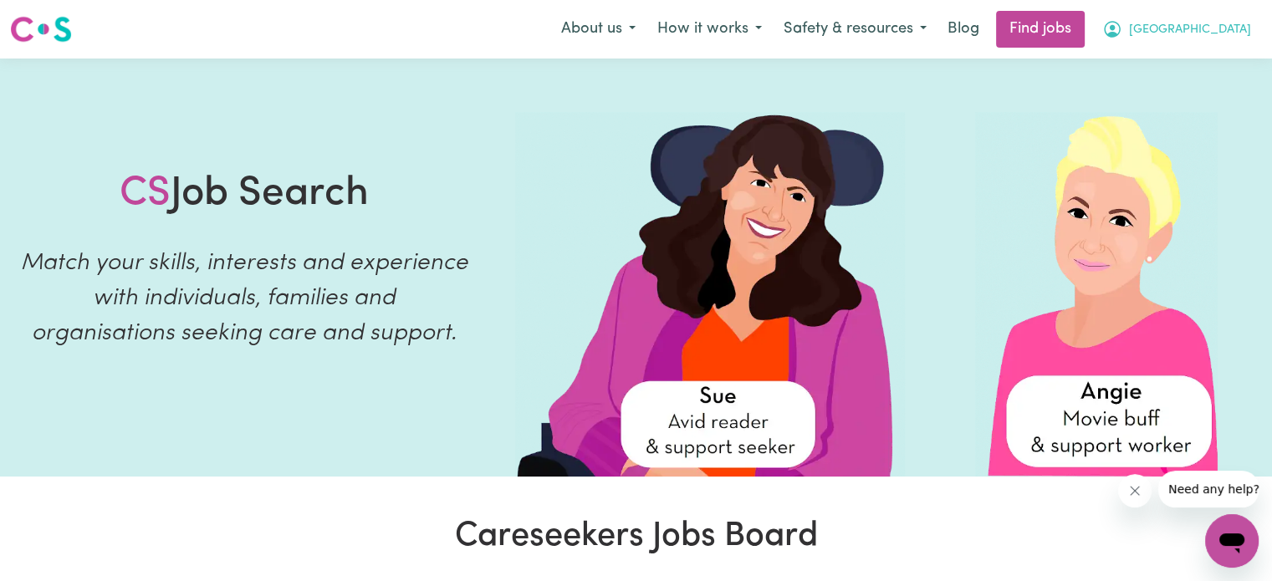
click at [1228, 26] on span "[GEOGRAPHIC_DATA]" at bounding box center [1190, 30] width 122 height 18
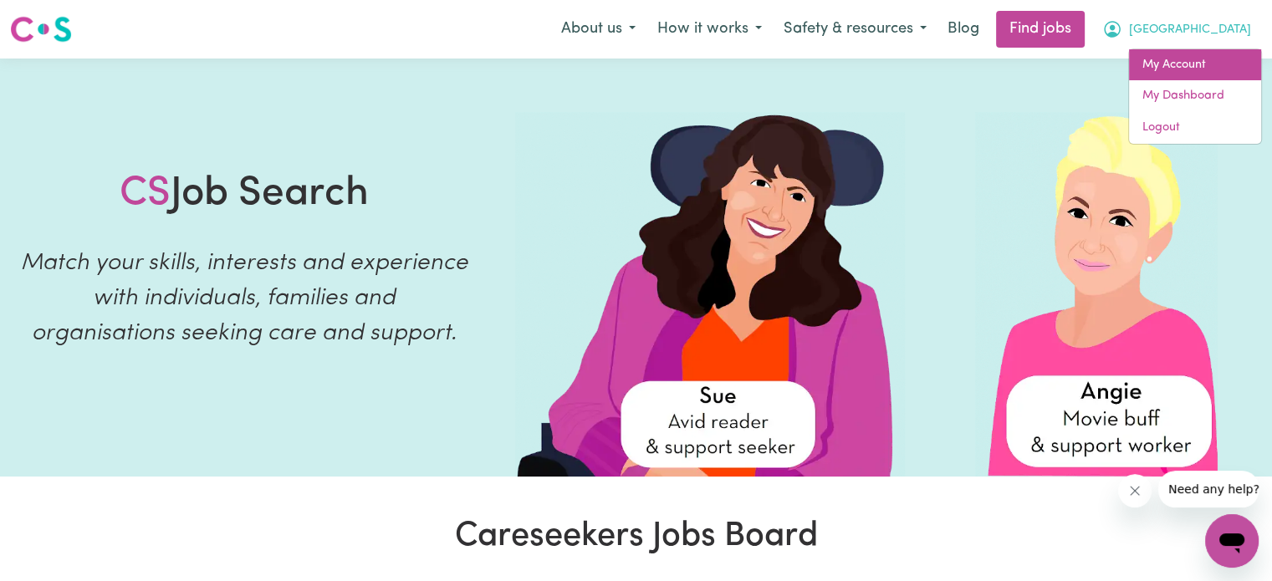
click at [1202, 65] on link "My Account" at bounding box center [1195, 65] width 132 height 32
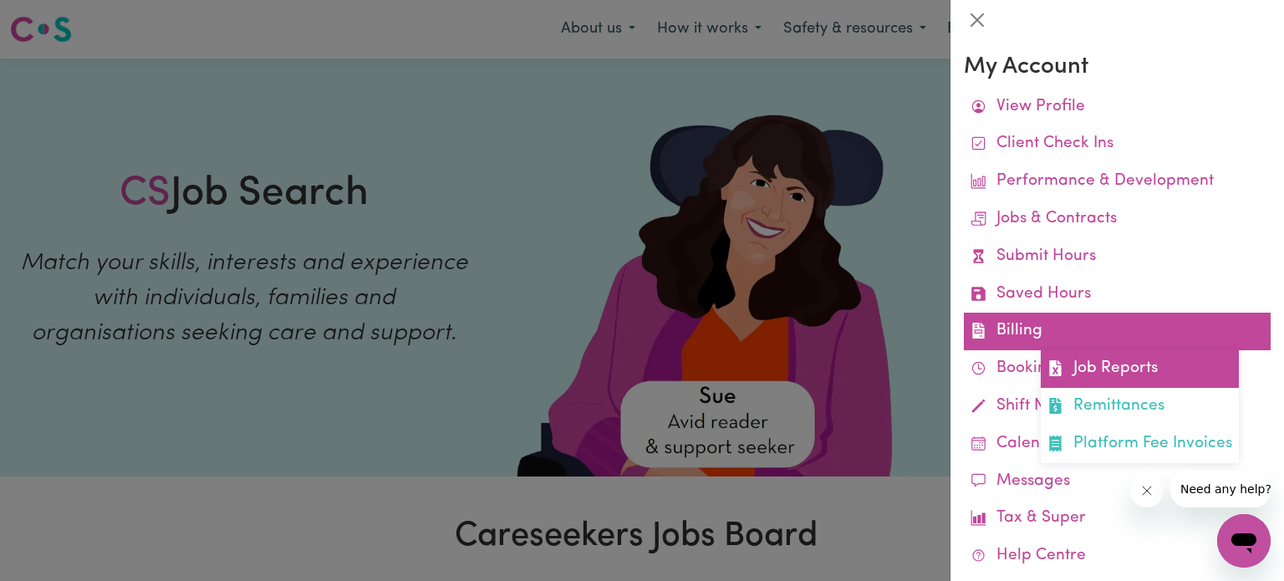
click at [1078, 368] on link "Job Reports" at bounding box center [1140, 369] width 198 height 38
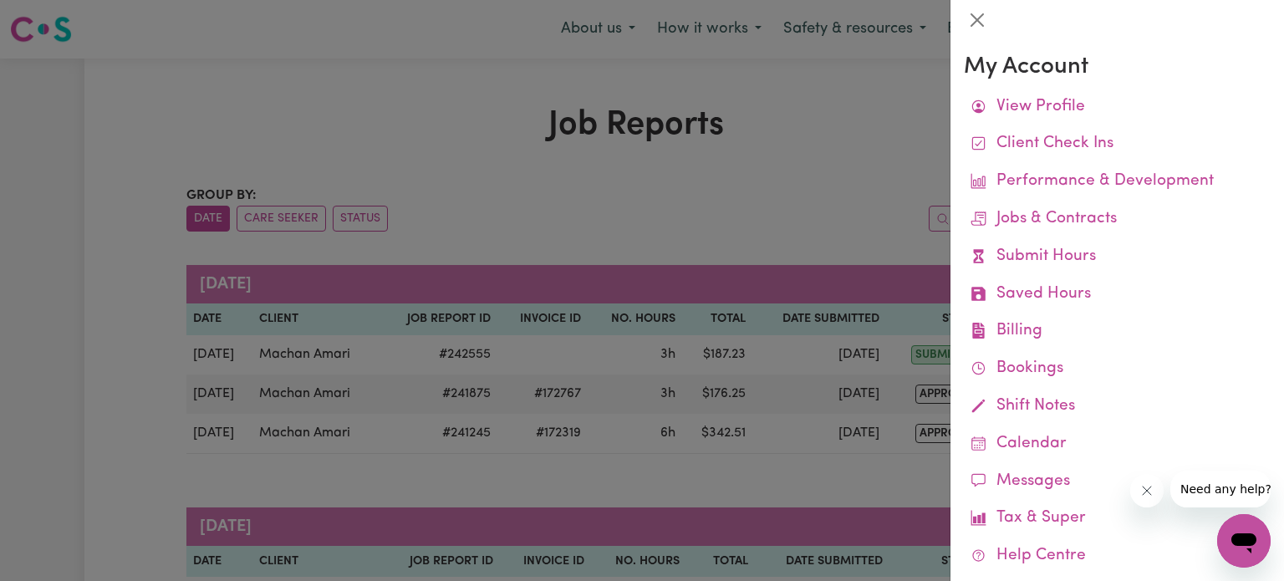
click at [431, 362] on div at bounding box center [642, 290] width 1284 height 581
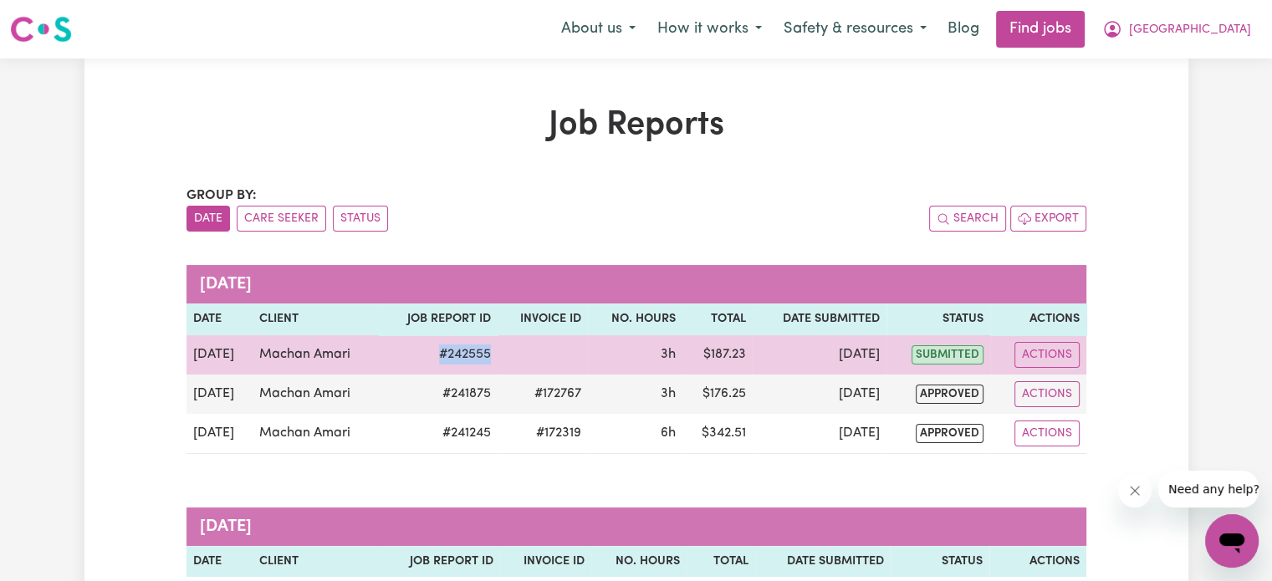
drag, startPoint x: 433, startPoint y: 355, endPoint x: 497, endPoint y: 358, distance: 64.4
click at [497, 358] on tr "Sep 17 Machan Amari # 242555 3h $ 187.23 Sep 17 submitted Actions" at bounding box center [636, 354] width 900 height 39
copy td "# 242555"
